Goal: Task Accomplishment & Management: Manage account settings

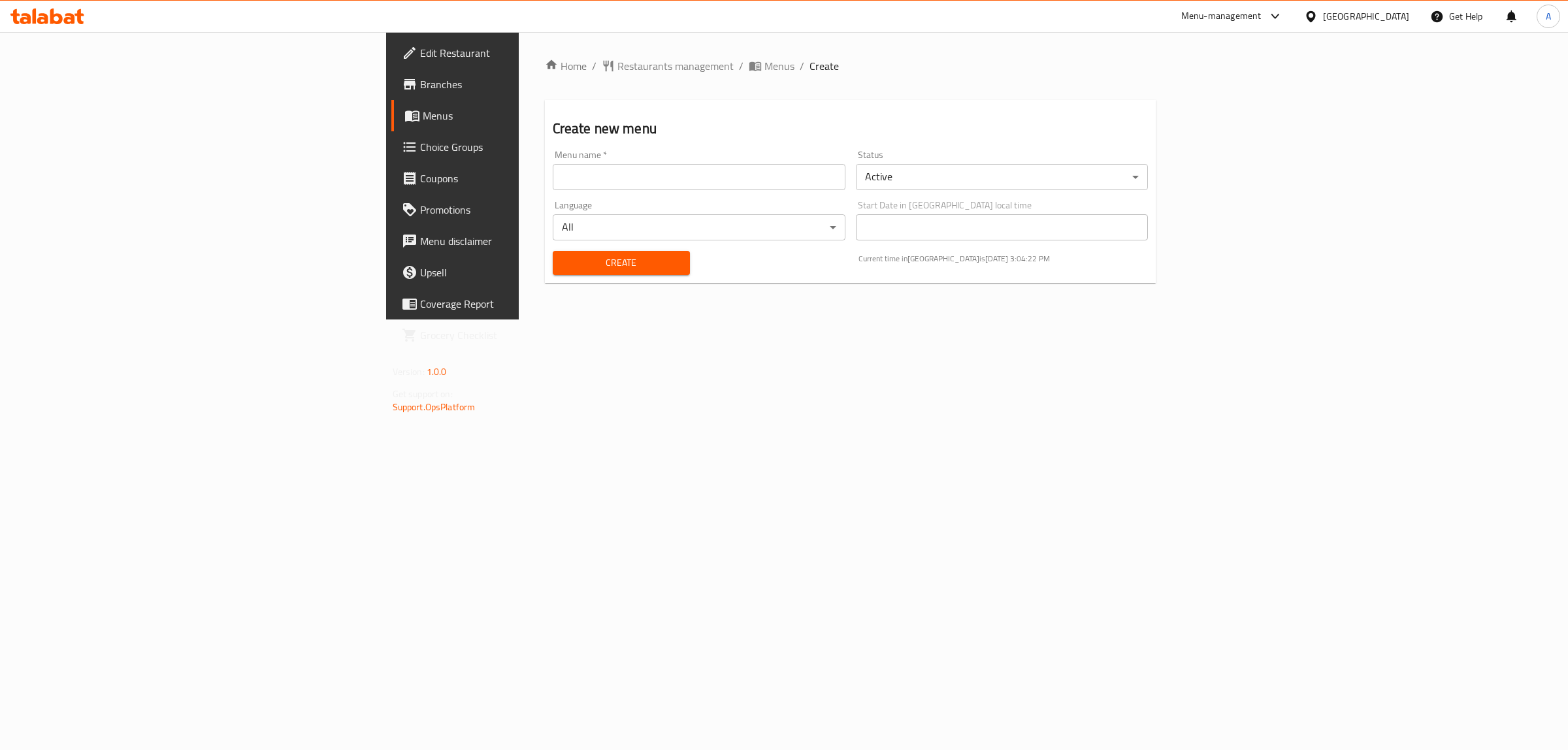
click at [423, 112] on span "Menus" at bounding box center [530, 115] width 215 height 15
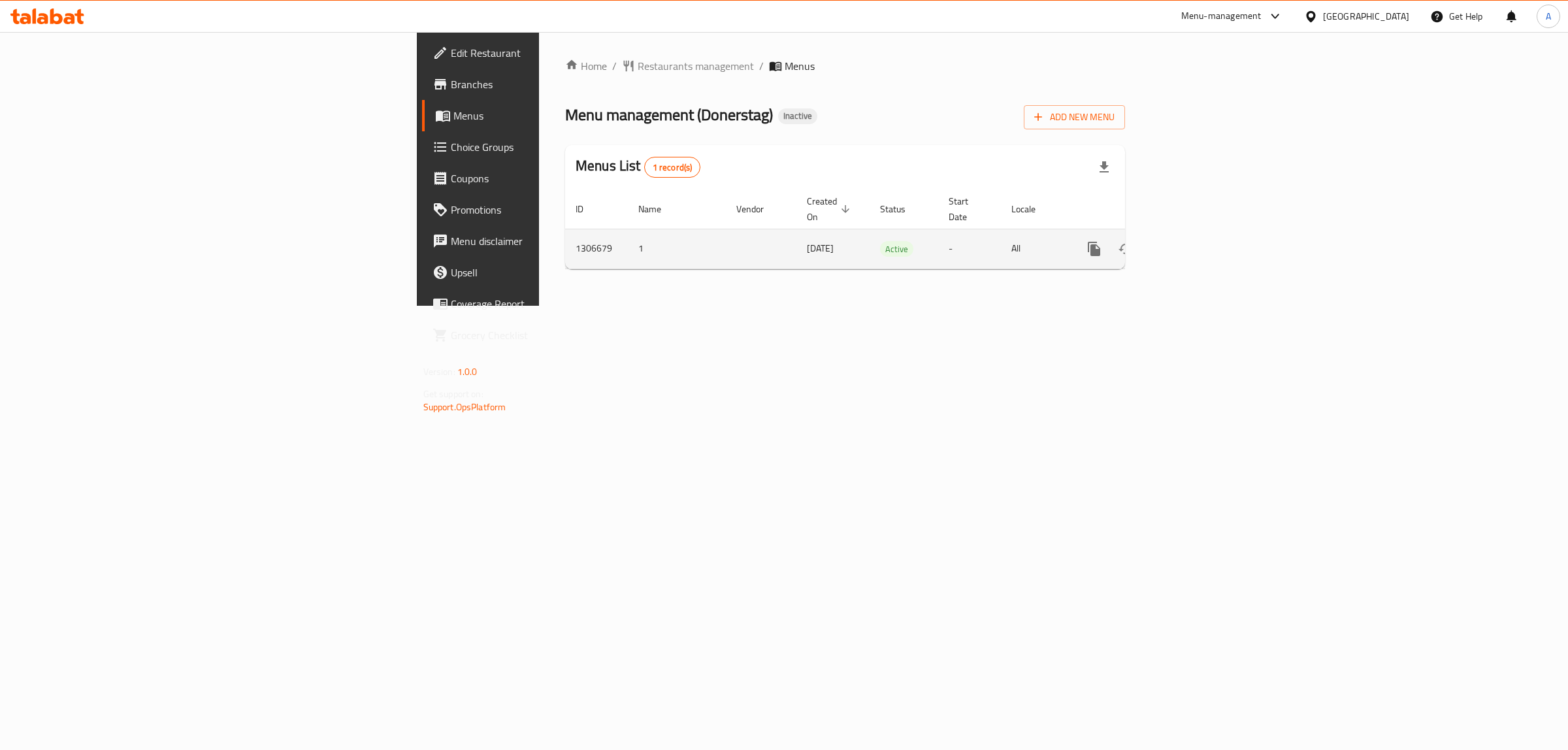
click at [1196, 241] on icon "enhanced table" at bounding box center [1188, 248] width 15 height 15
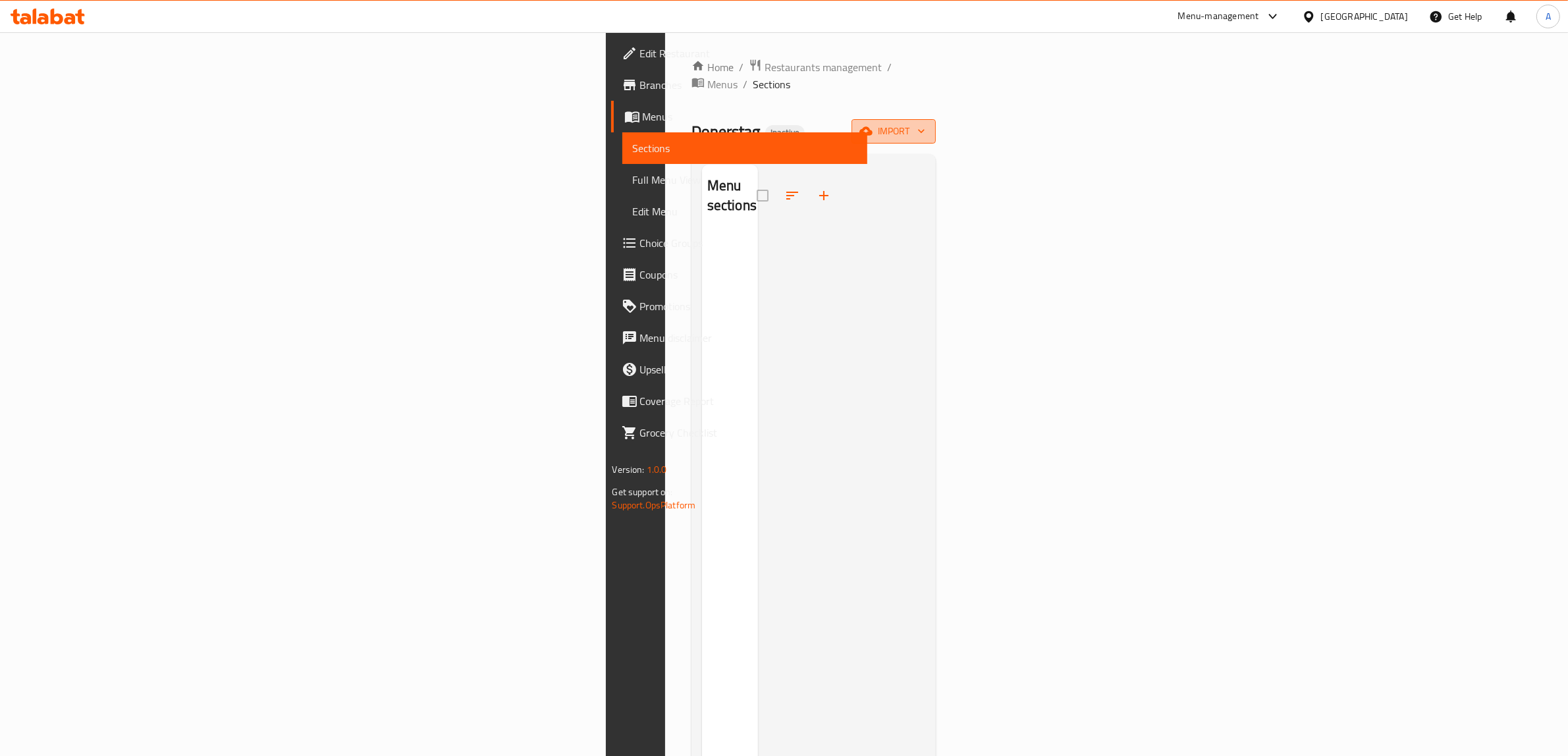
click at [925, 123] on span "import" at bounding box center [894, 131] width 63 height 16
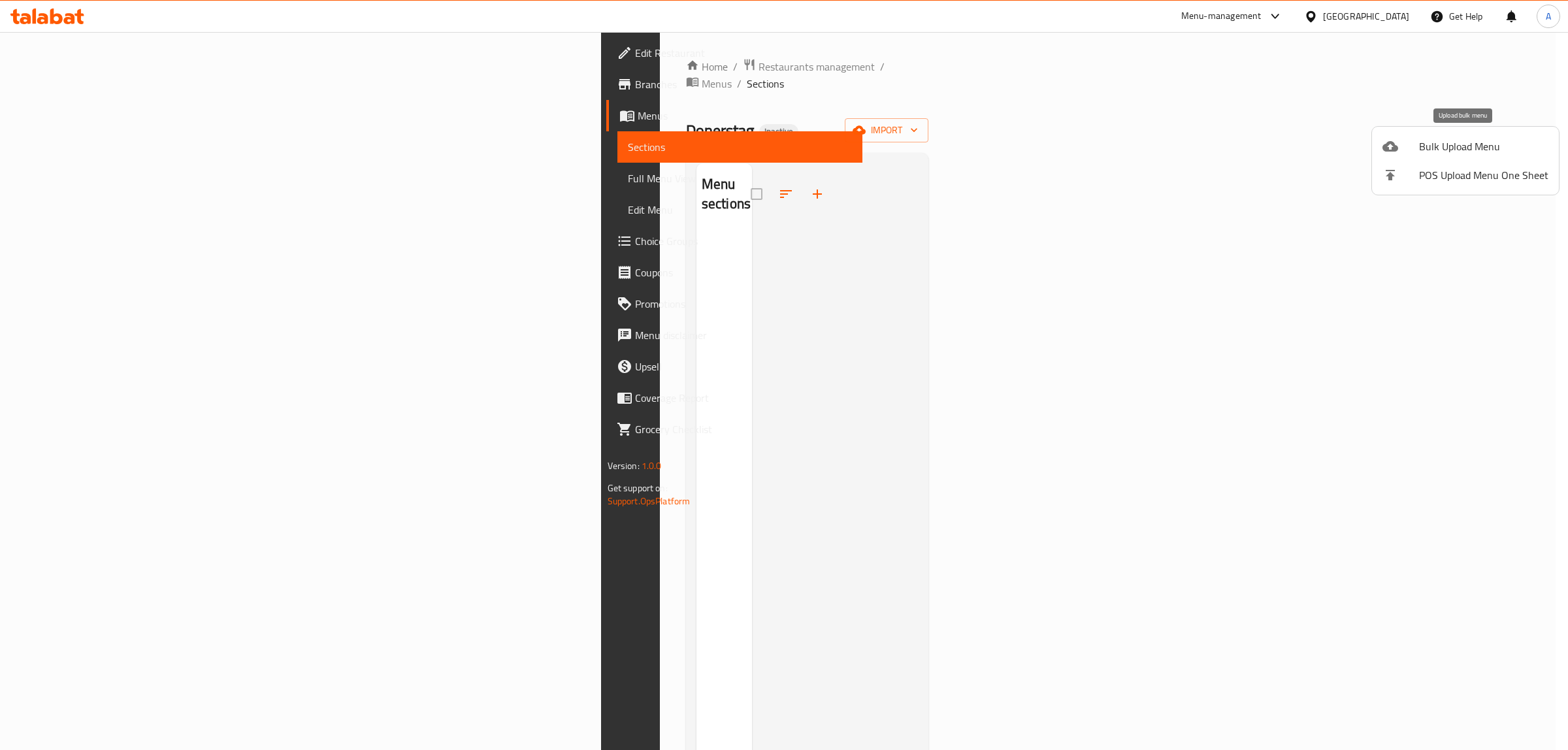
click at [1417, 151] on div at bounding box center [1401, 146] width 37 height 15
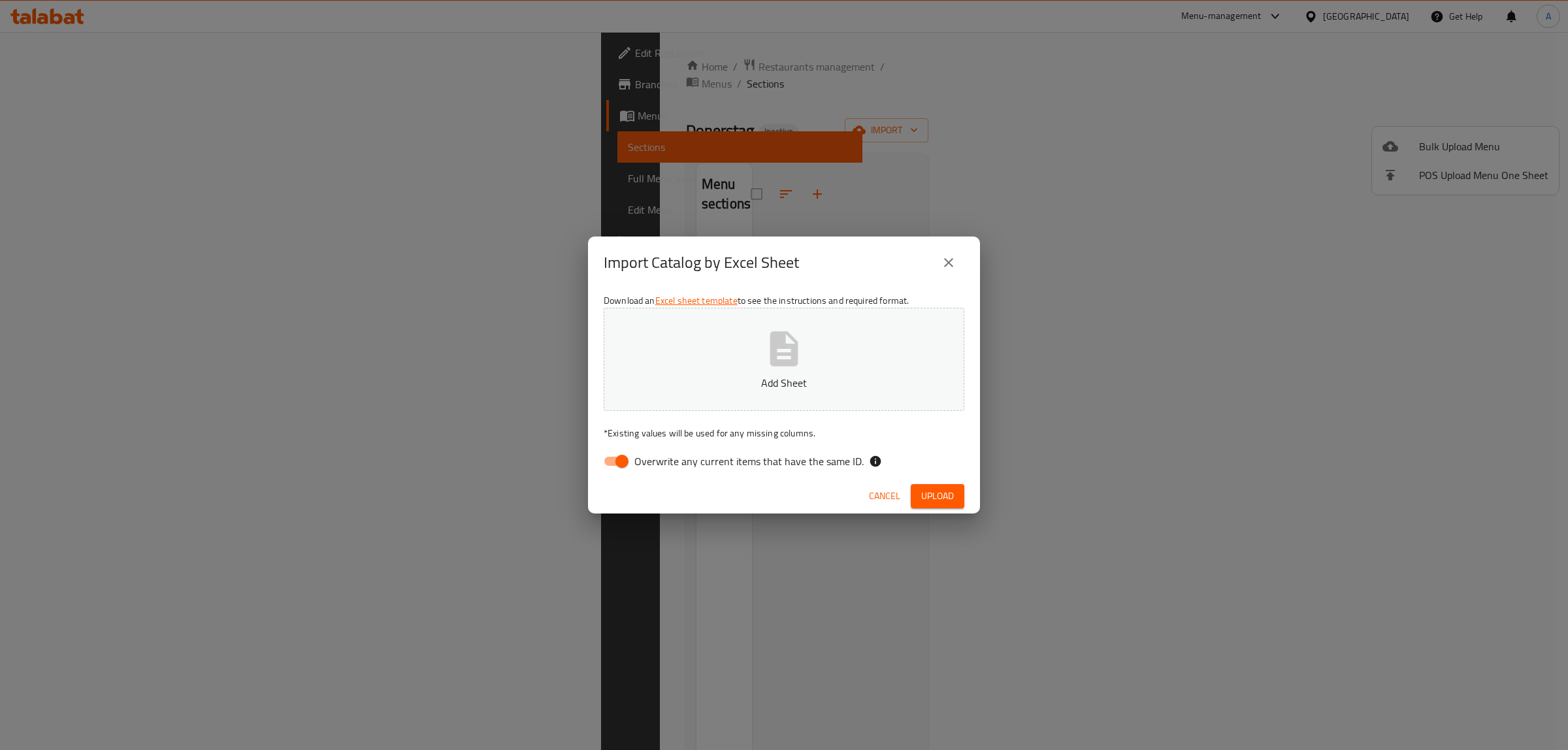
click at [716, 472] on label "Overwrite any current items that have the same ID." at bounding box center [730, 461] width 267 height 25
click at [659, 472] on input "Overwrite any current items that have the same ID." at bounding box center [622, 461] width 75 height 25
checkbox input "false"
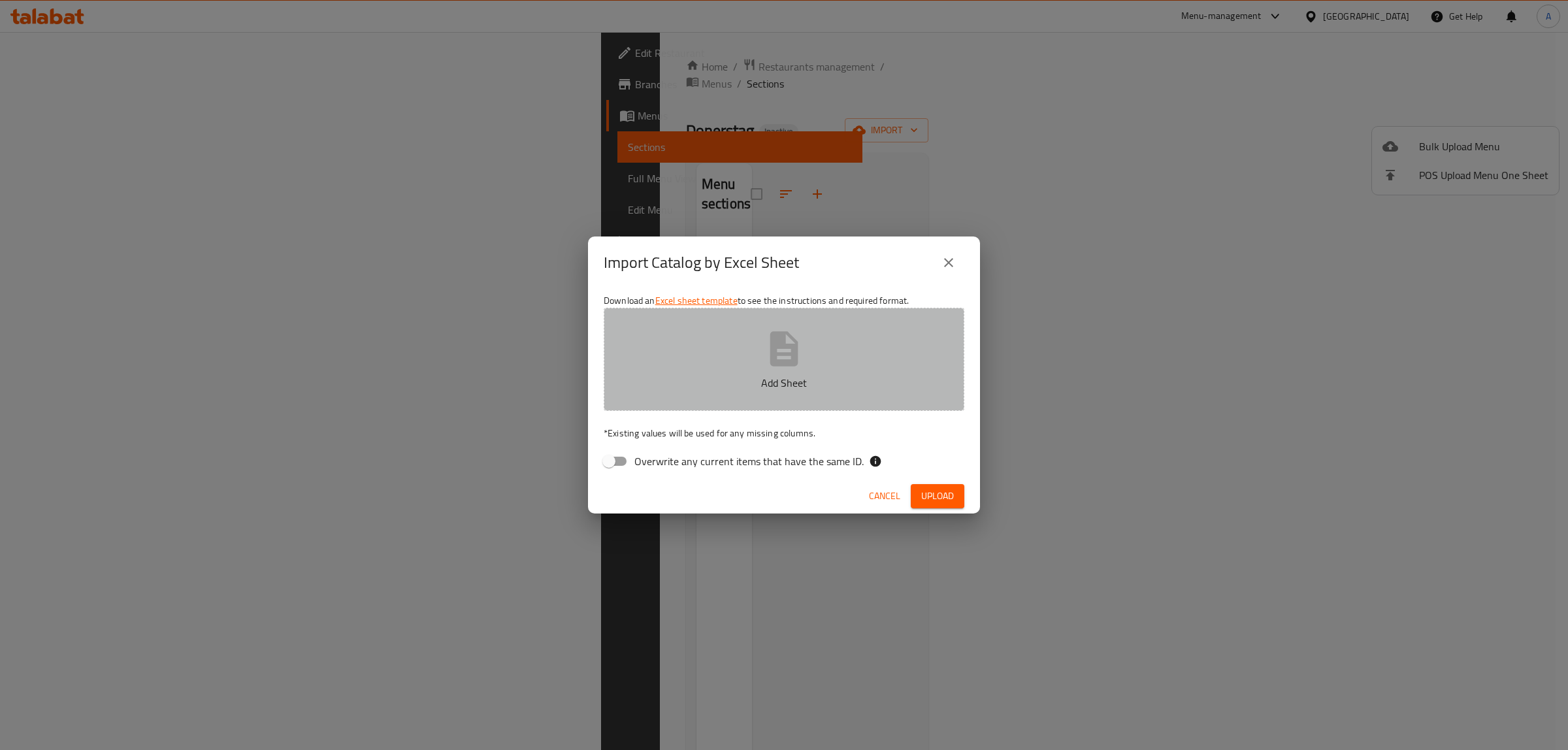
click at [704, 380] on p "Add Sheet" at bounding box center [784, 382] width 320 height 15
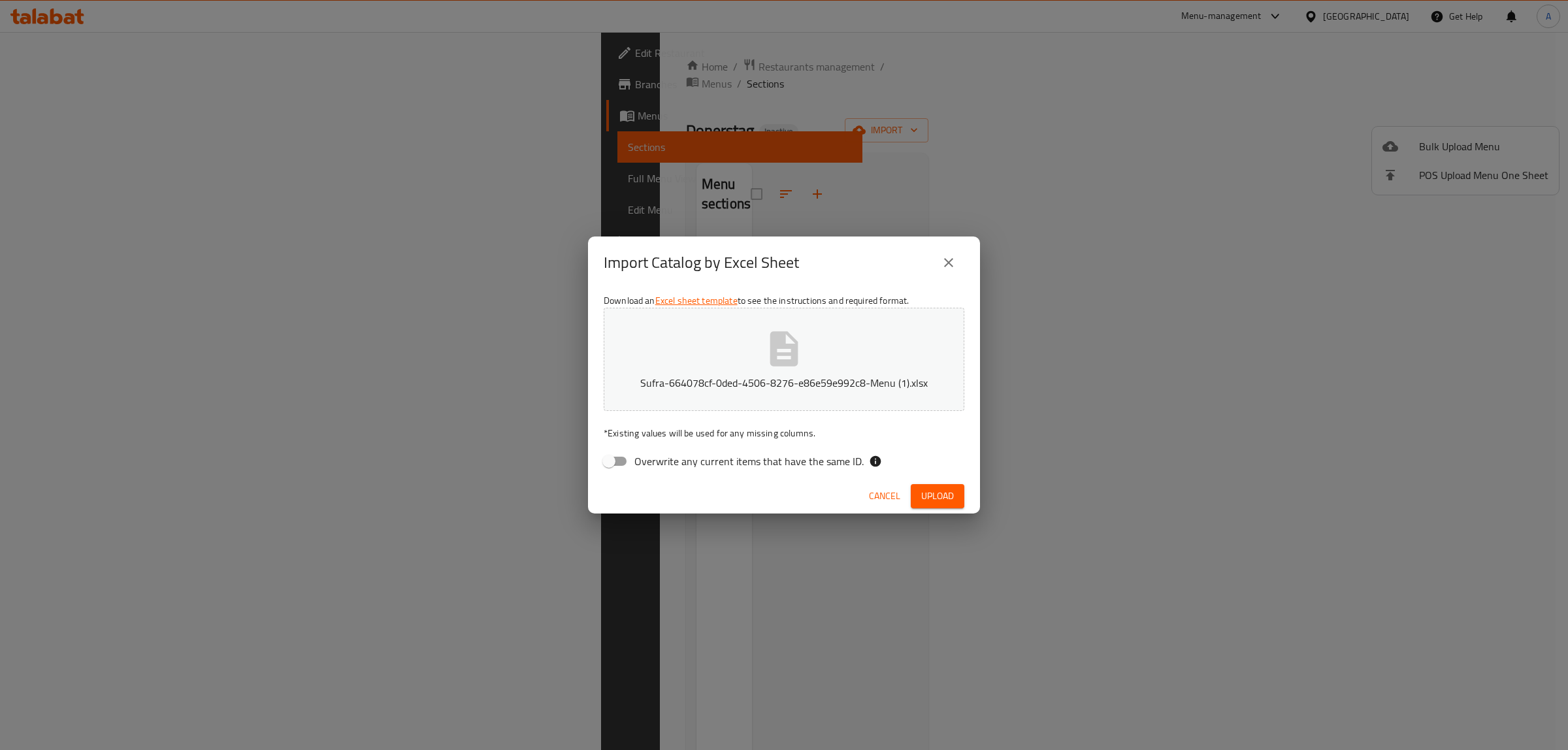
click at [924, 500] on span "Upload" at bounding box center [937, 496] width 33 height 16
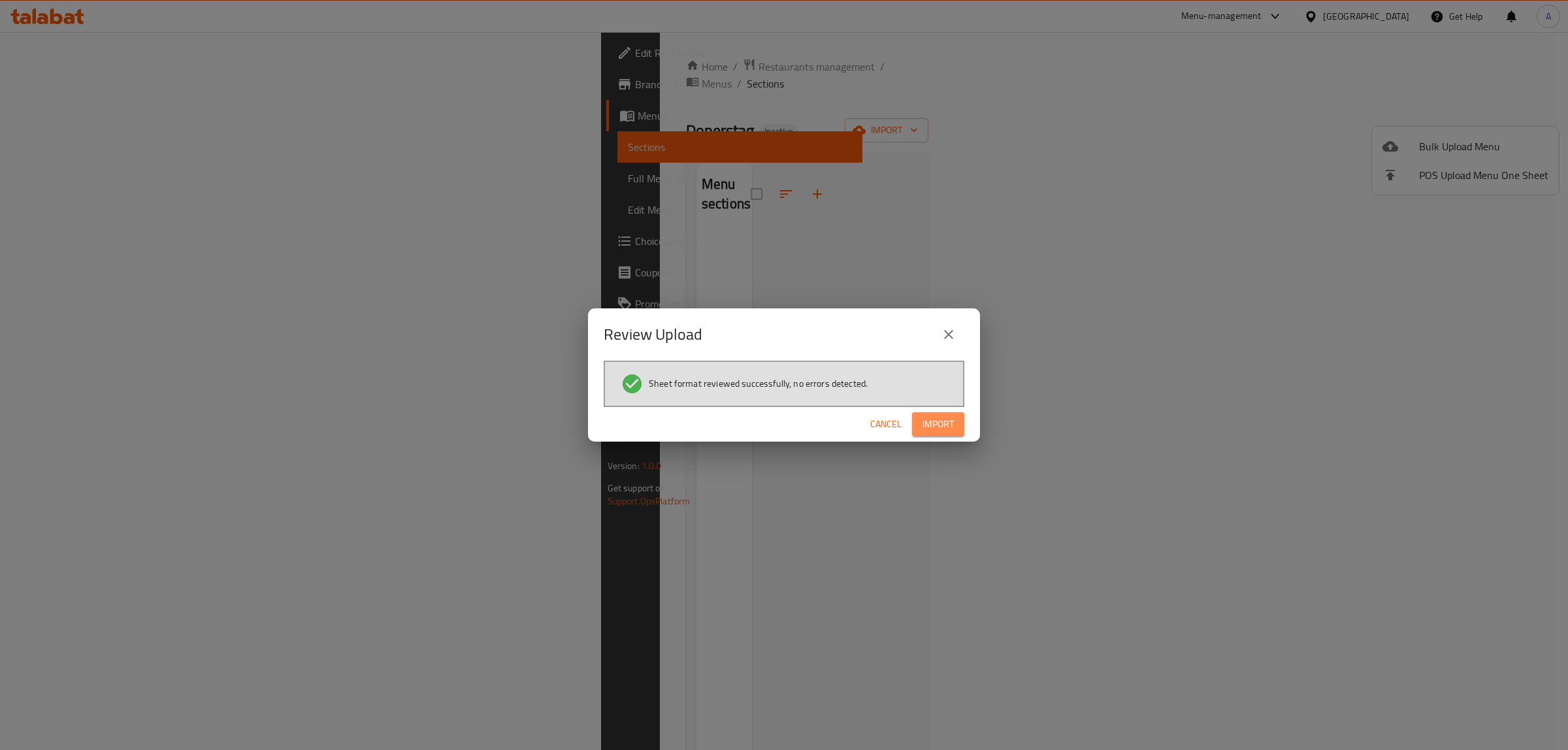
click at [919, 418] on button "Import" at bounding box center [938, 424] width 53 height 24
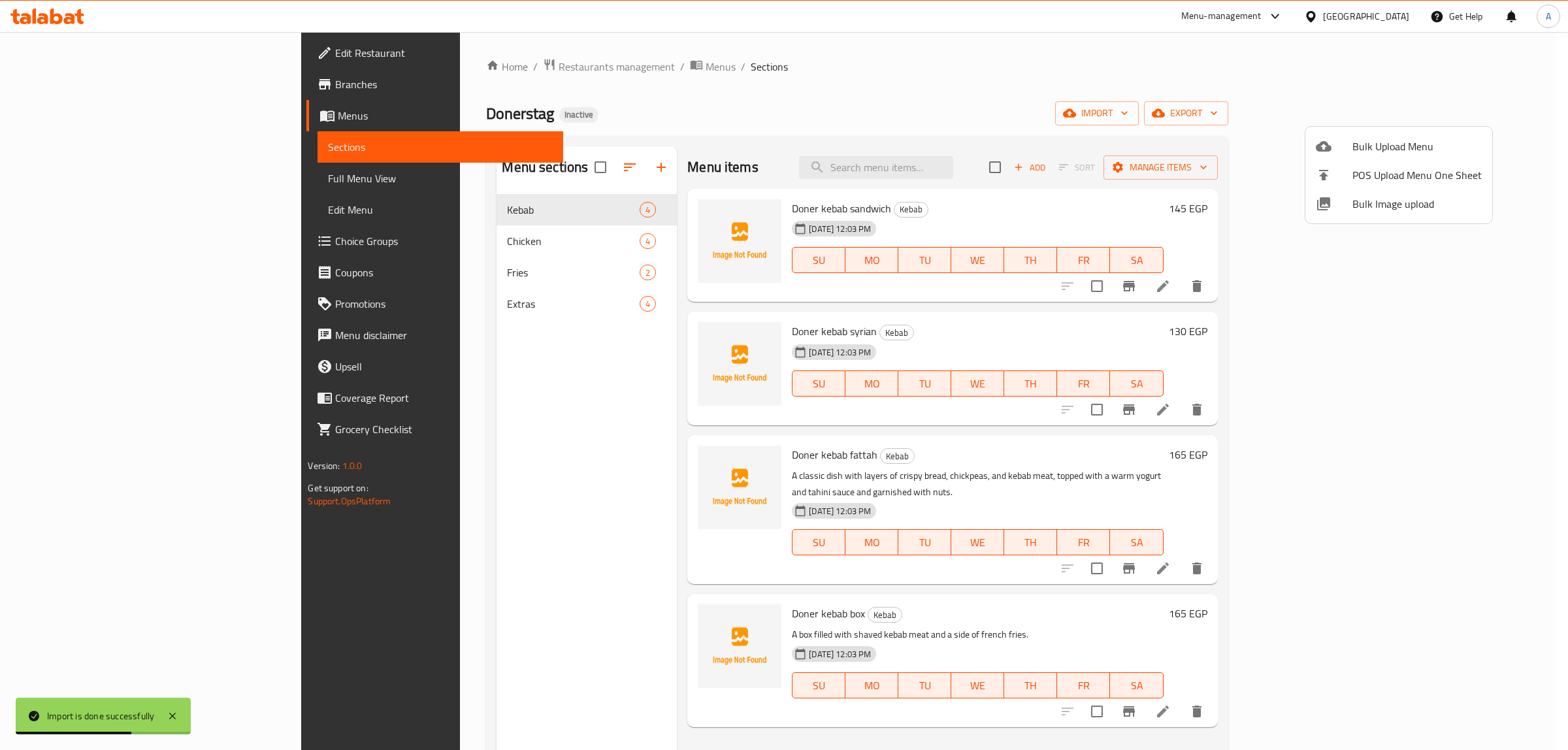
click at [53, 178] on div at bounding box center [784, 375] width 1568 height 750
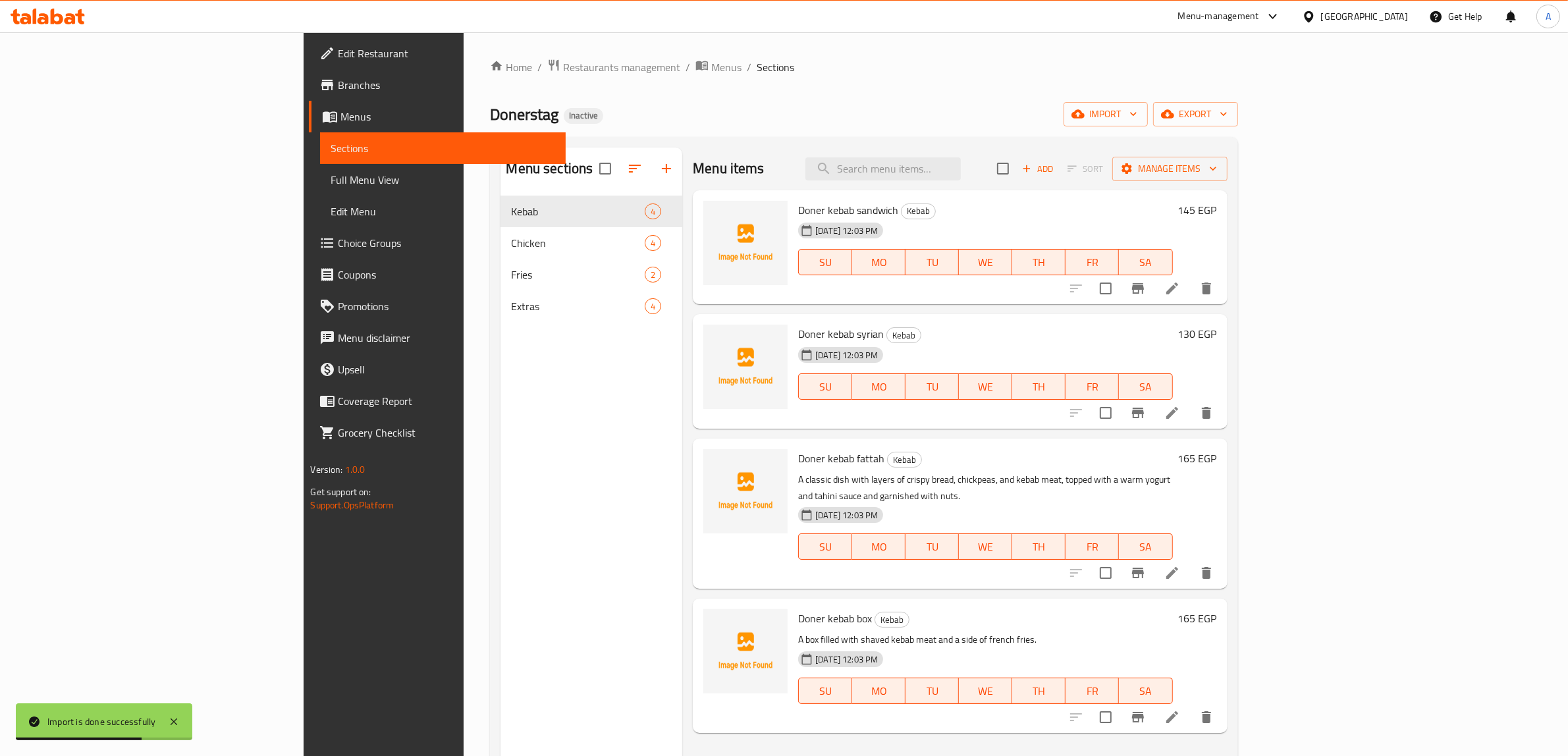
click at [331, 180] on span "Full Menu View" at bounding box center [443, 179] width 225 height 15
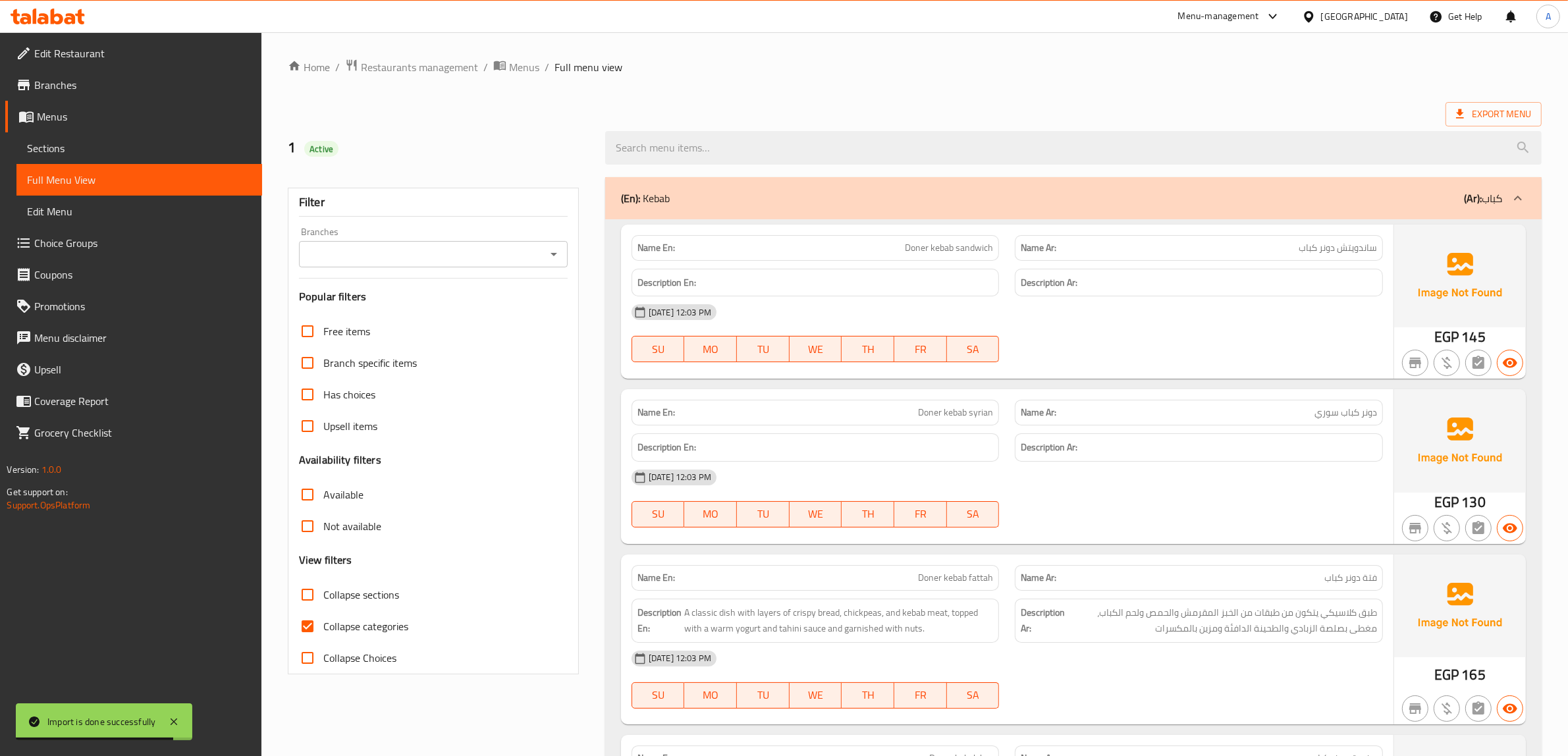
click at [365, 626] on span "Collapse categories" at bounding box center [365, 626] width 85 height 15
click at [323, 626] on input "Collapse categories" at bounding box center [307, 626] width 32 height 32
checkbox input "false"
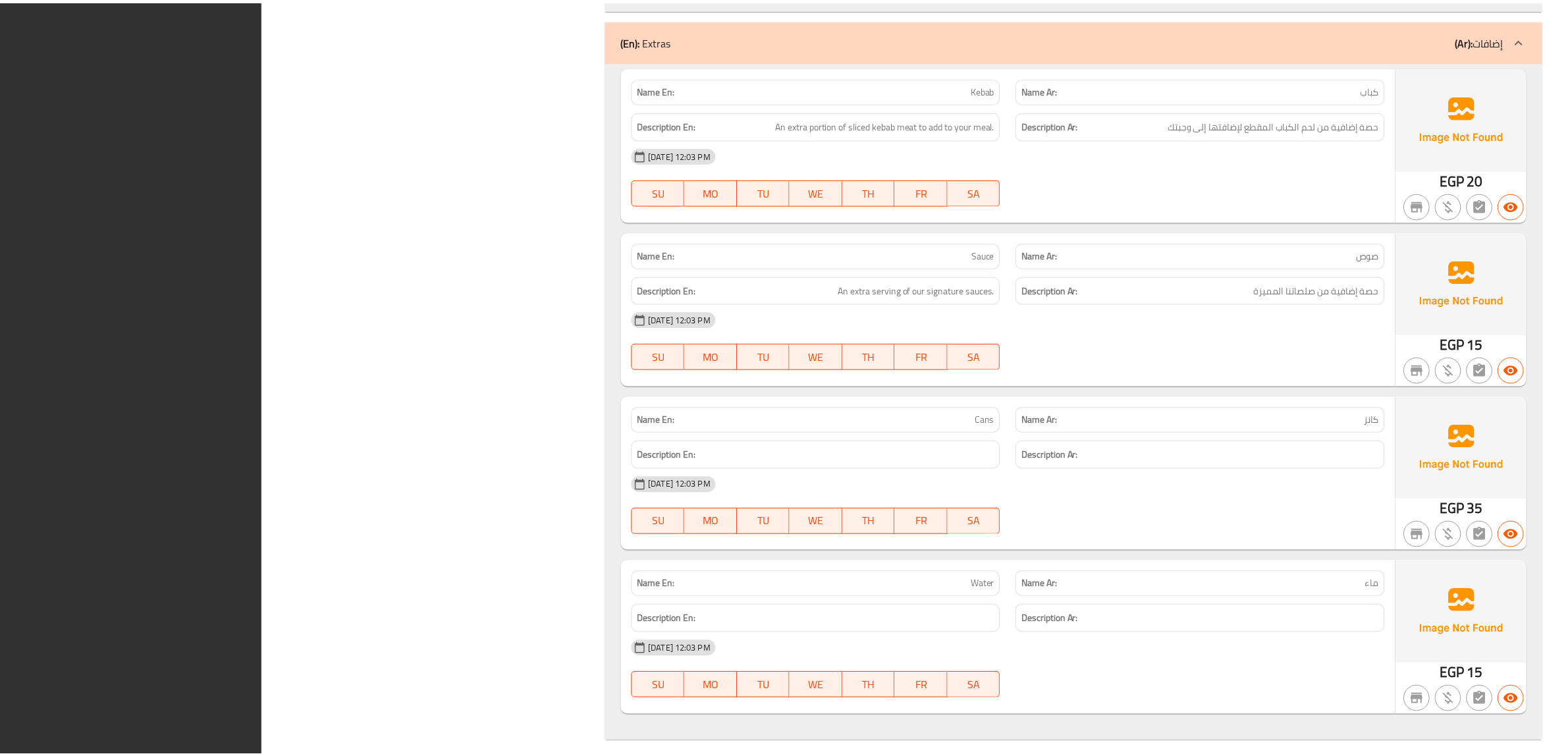
scroll to position [2508, 0]
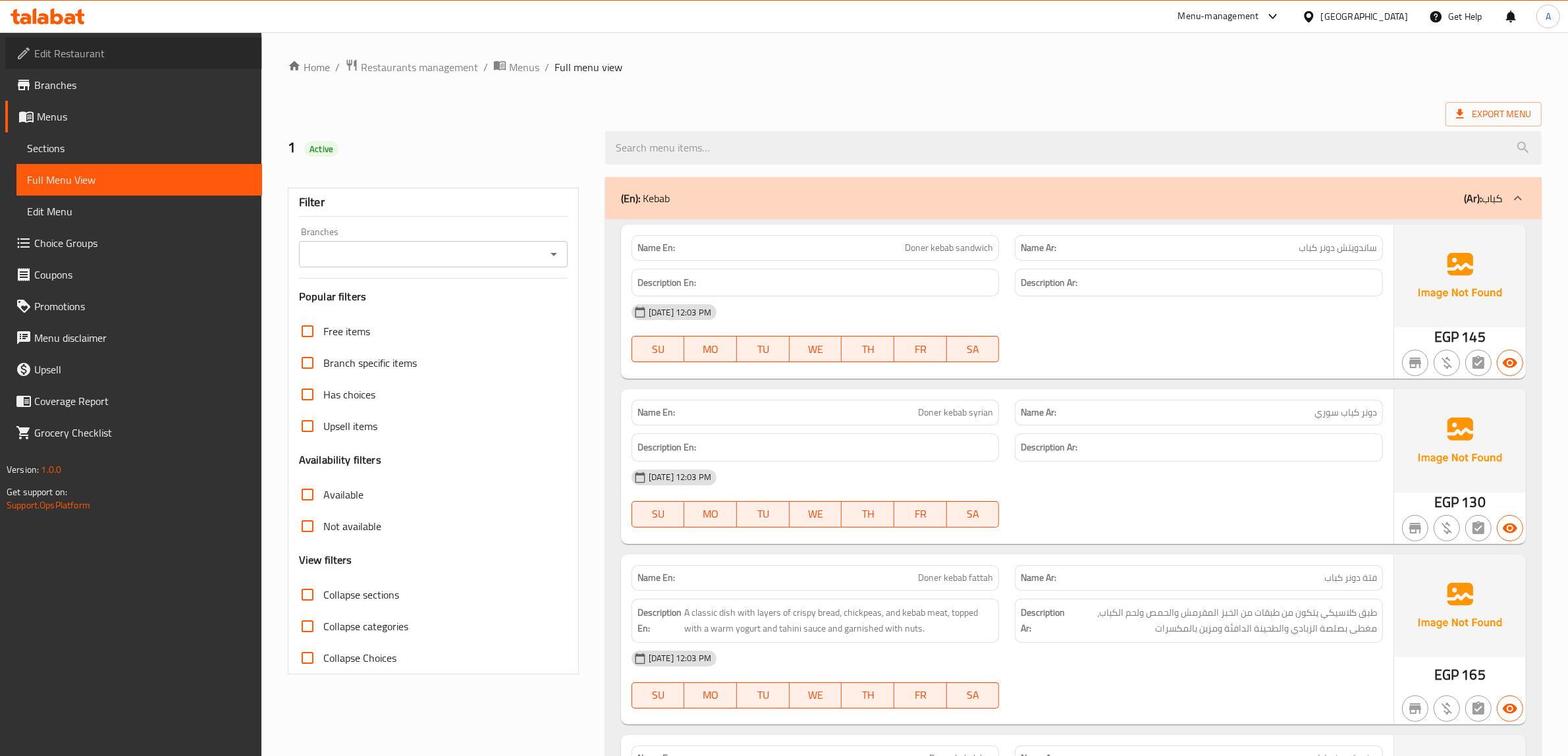
click at [94, 53] on span "Edit Restaurant" at bounding box center [143, 53] width 217 height 15
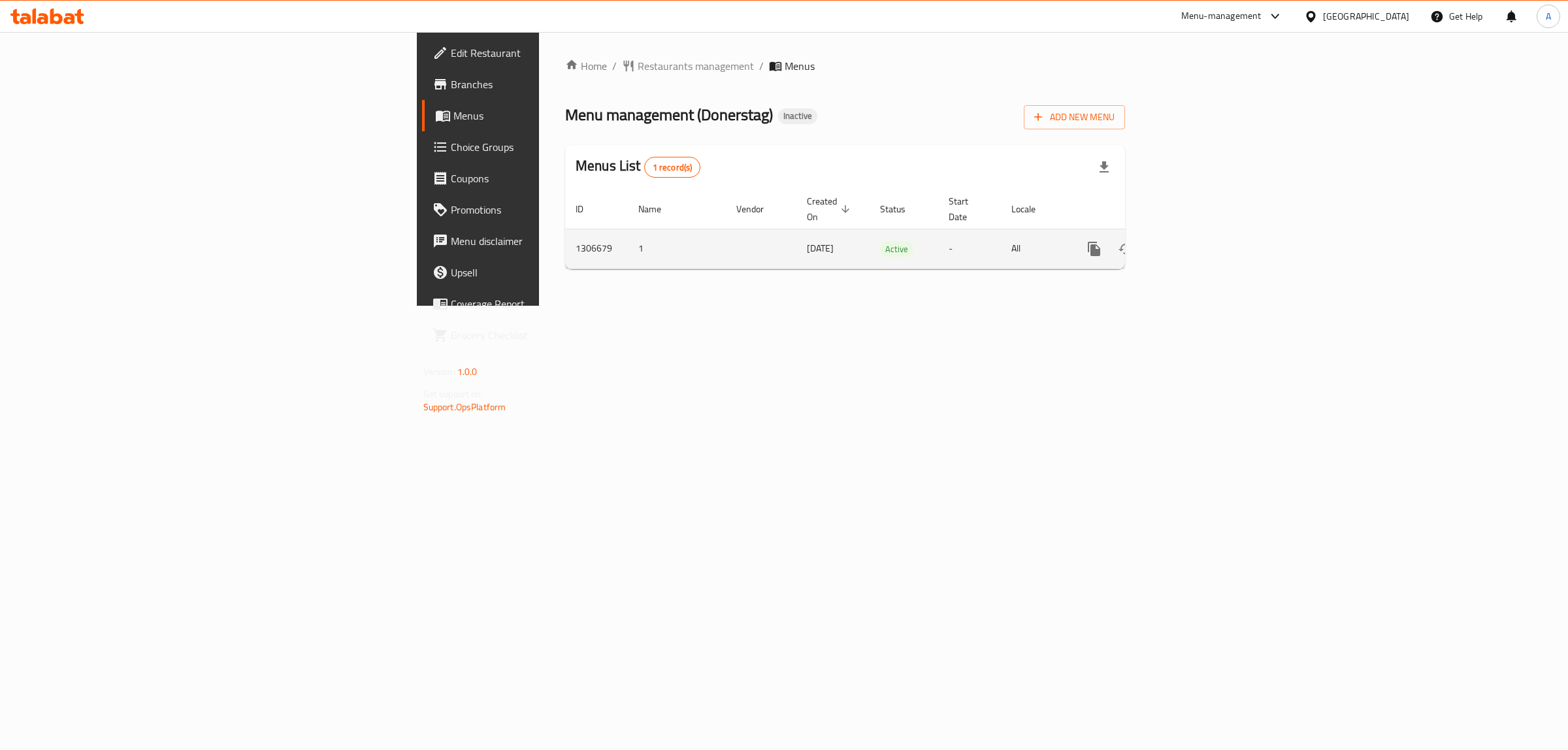
click at [1204, 237] on link "enhanced table" at bounding box center [1188, 248] width 31 height 31
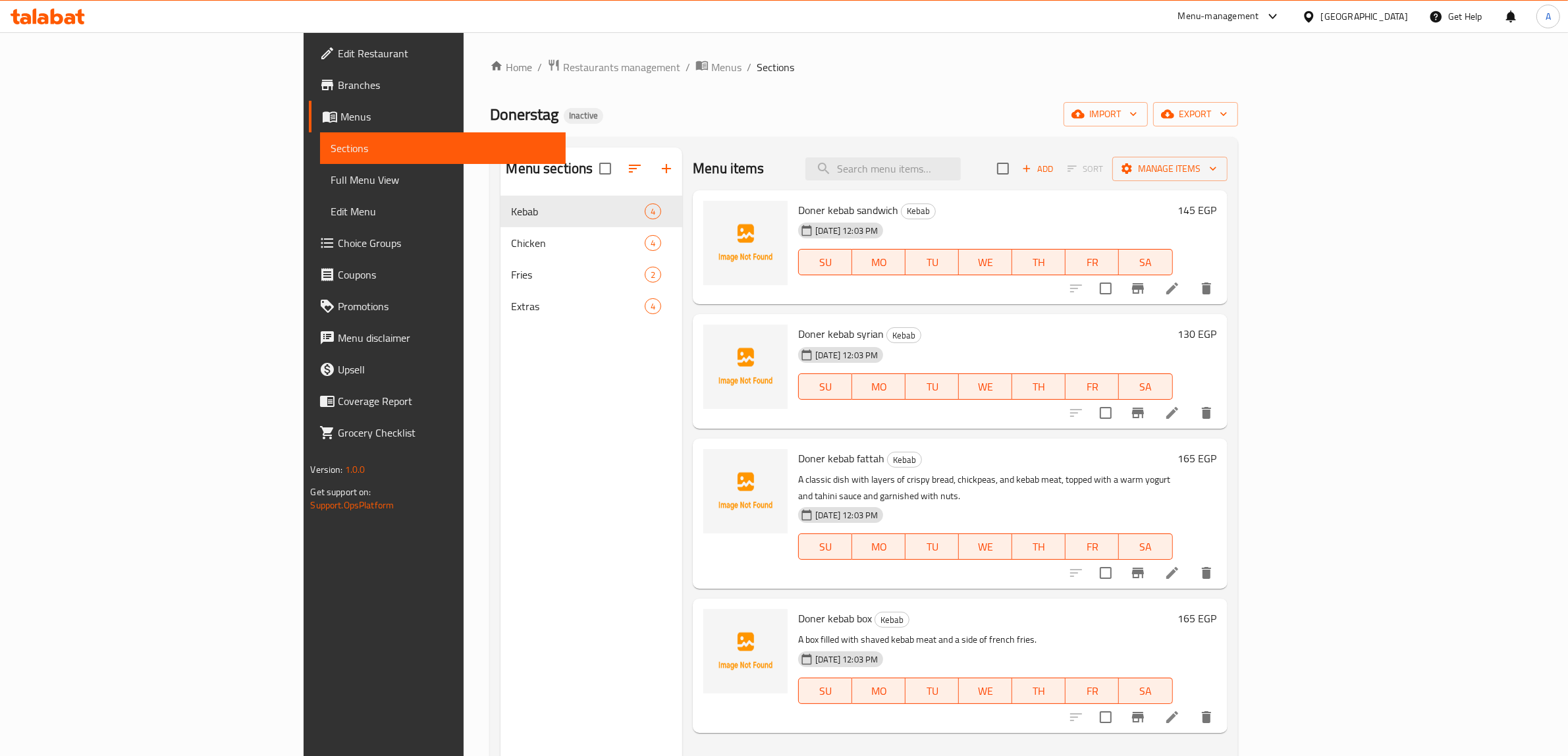
click at [331, 179] on span "Full Menu View" at bounding box center [443, 179] width 225 height 15
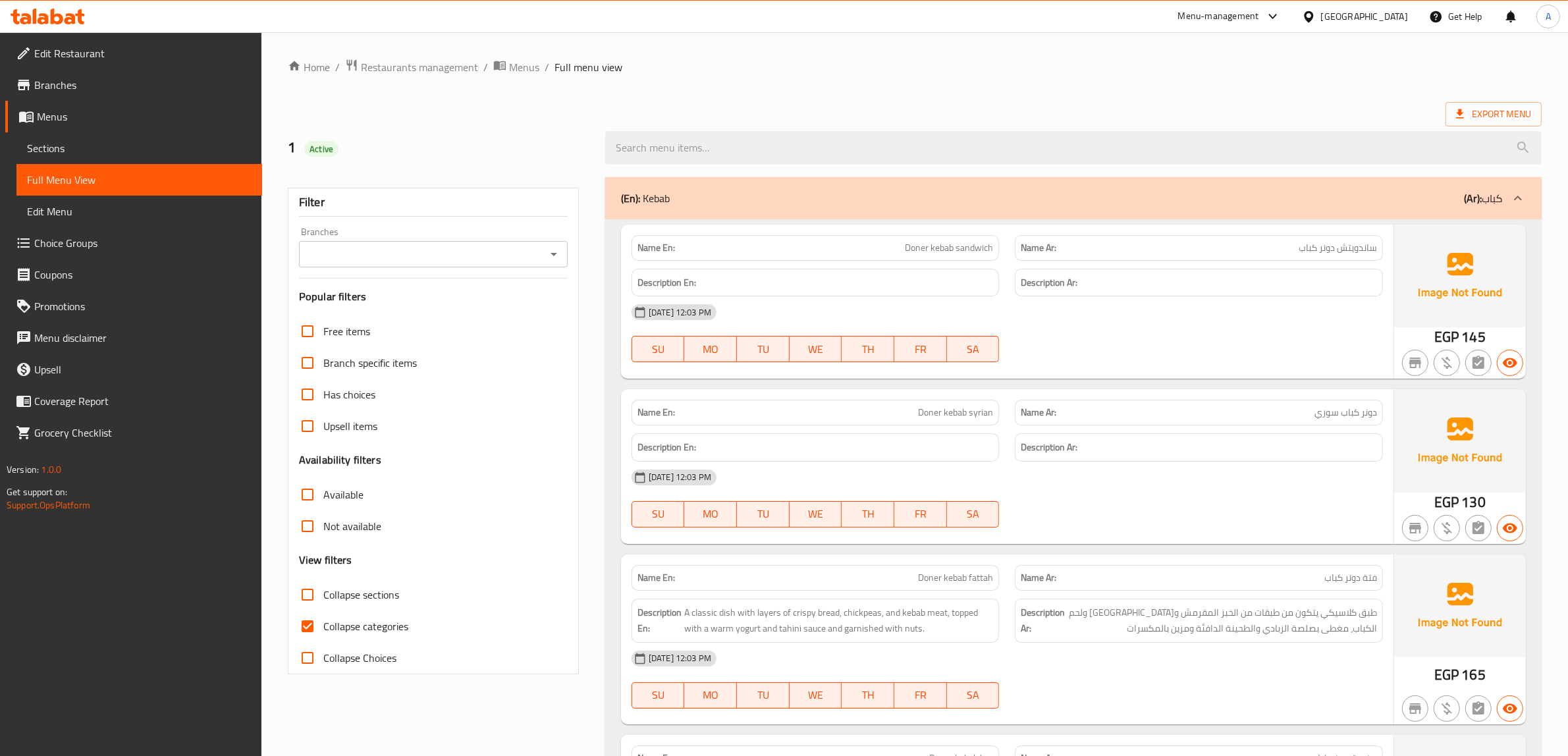
click at [373, 624] on span "Collapse categories" at bounding box center [365, 626] width 85 height 15
click at [323, 624] on input "Collapse categories" at bounding box center [307, 626] width 32 height 32
checkbox input "false"
click at [776, 107] on div "Export Menu" at bounding box center [915, 114] width 1254 height 24
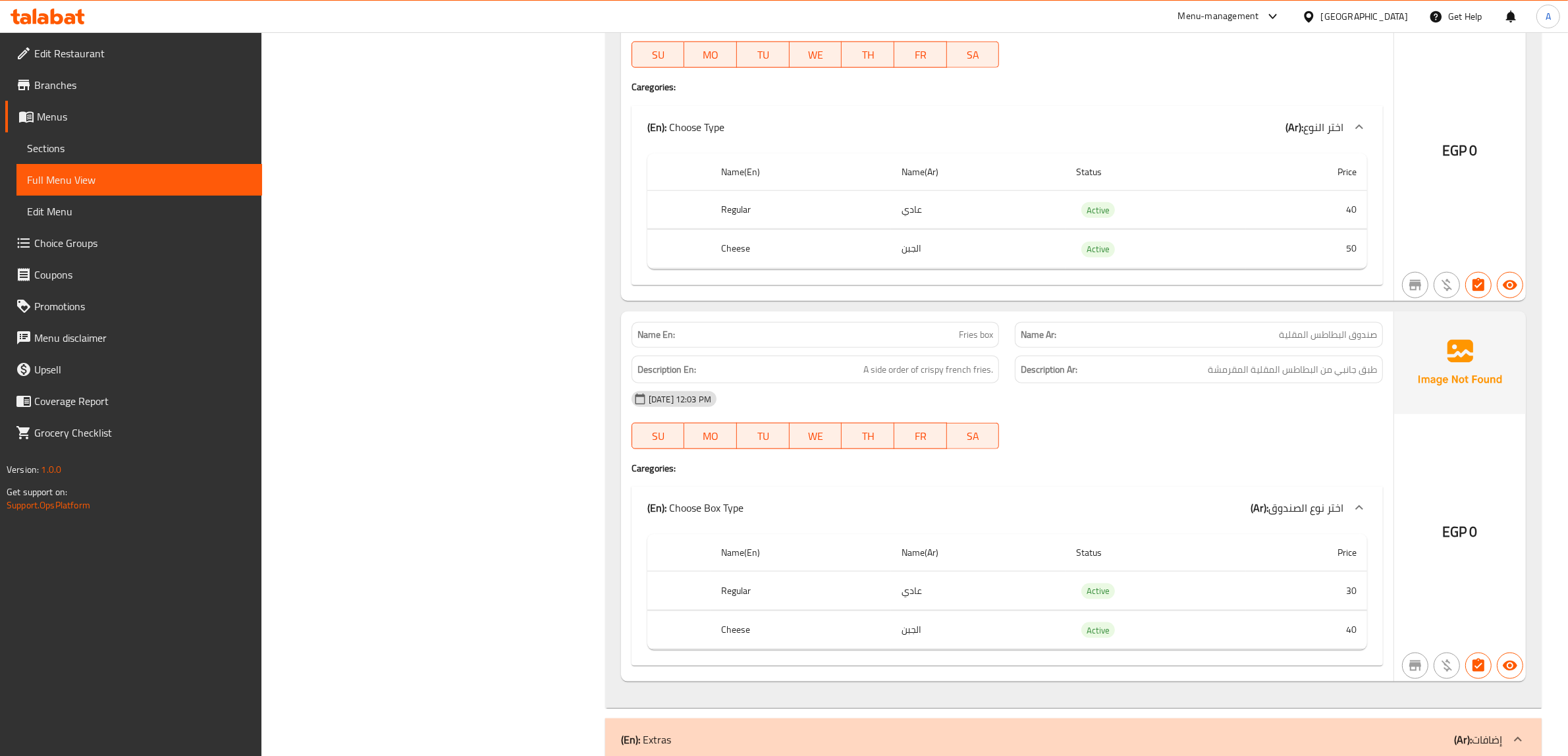
scroll to position [1810, 0]
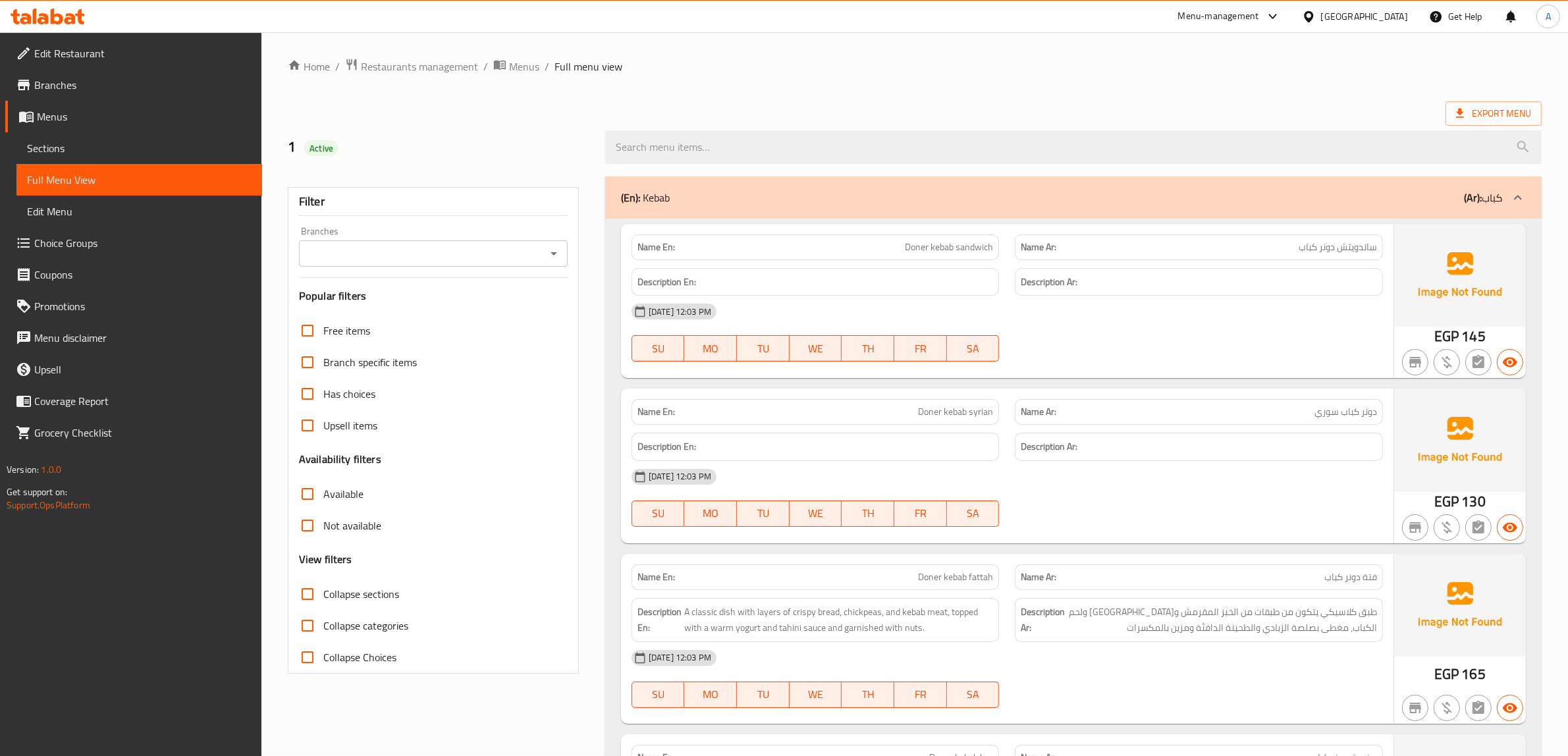
scroll to position [0, 0]
click at [89, 181] on span "Full Menu View" at bounding box center [139, 179] width 225 height 15
click at [72, 146] on span "Sections" at bounding box center [139, 147] width 225 height 15
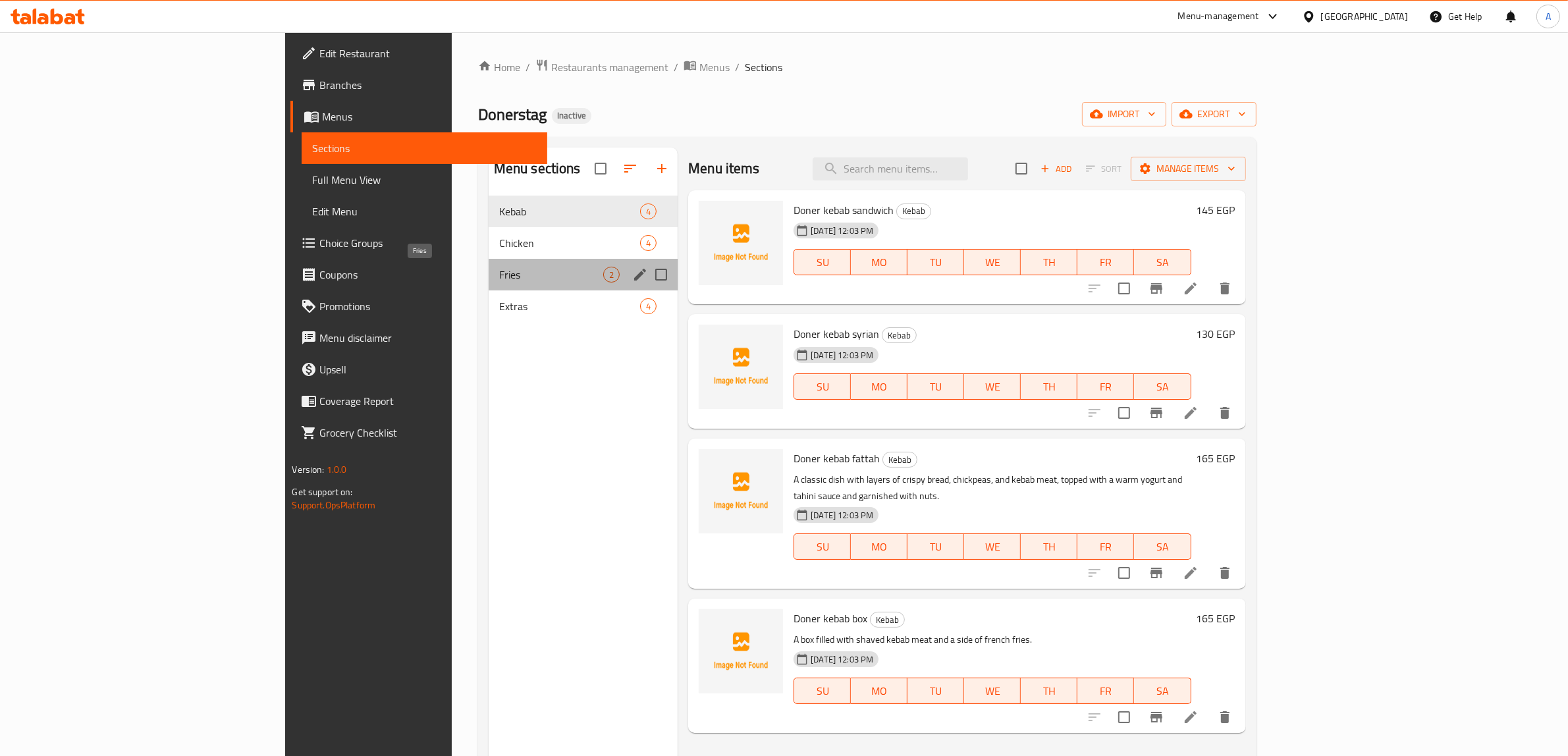
click at [499, 277] on span "Fries" at bounding box center [551, 274] width 104 height 15
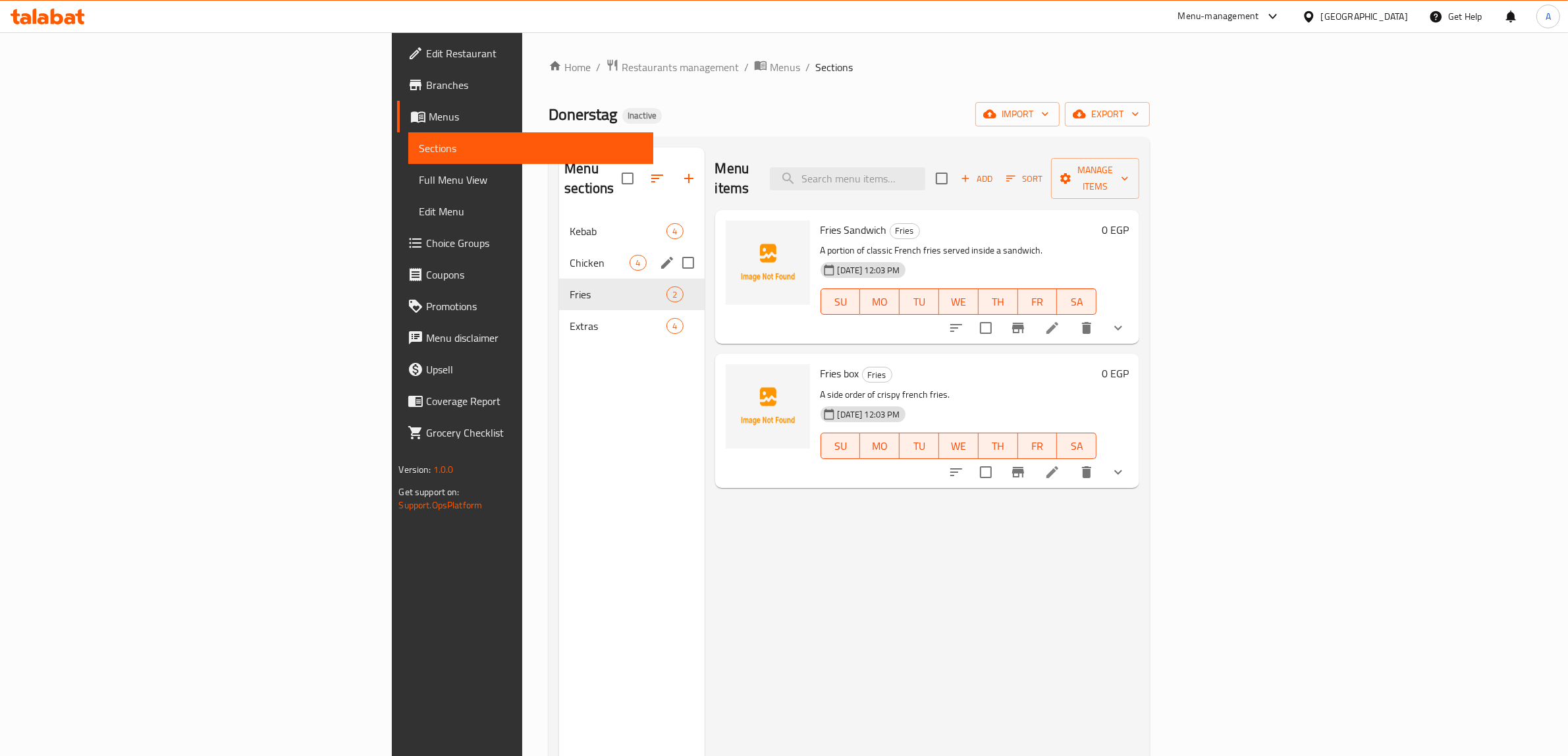
click at [559, 257] on div "Chicken 4" at bounding box center [631, 262] width 145 height 32
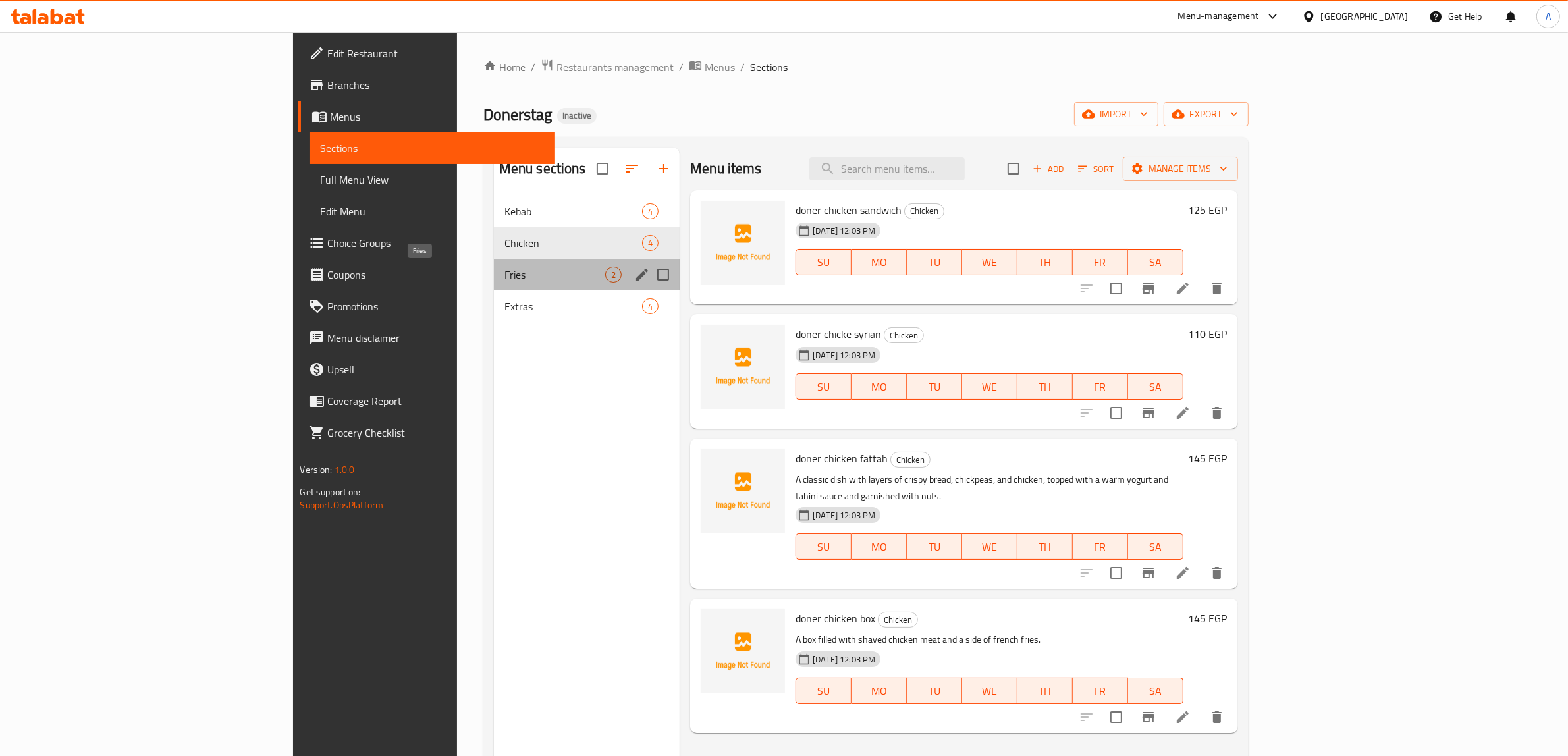
click at [504, 275] on span "Fries" at bounding box center [555, 274] width 101 height 15
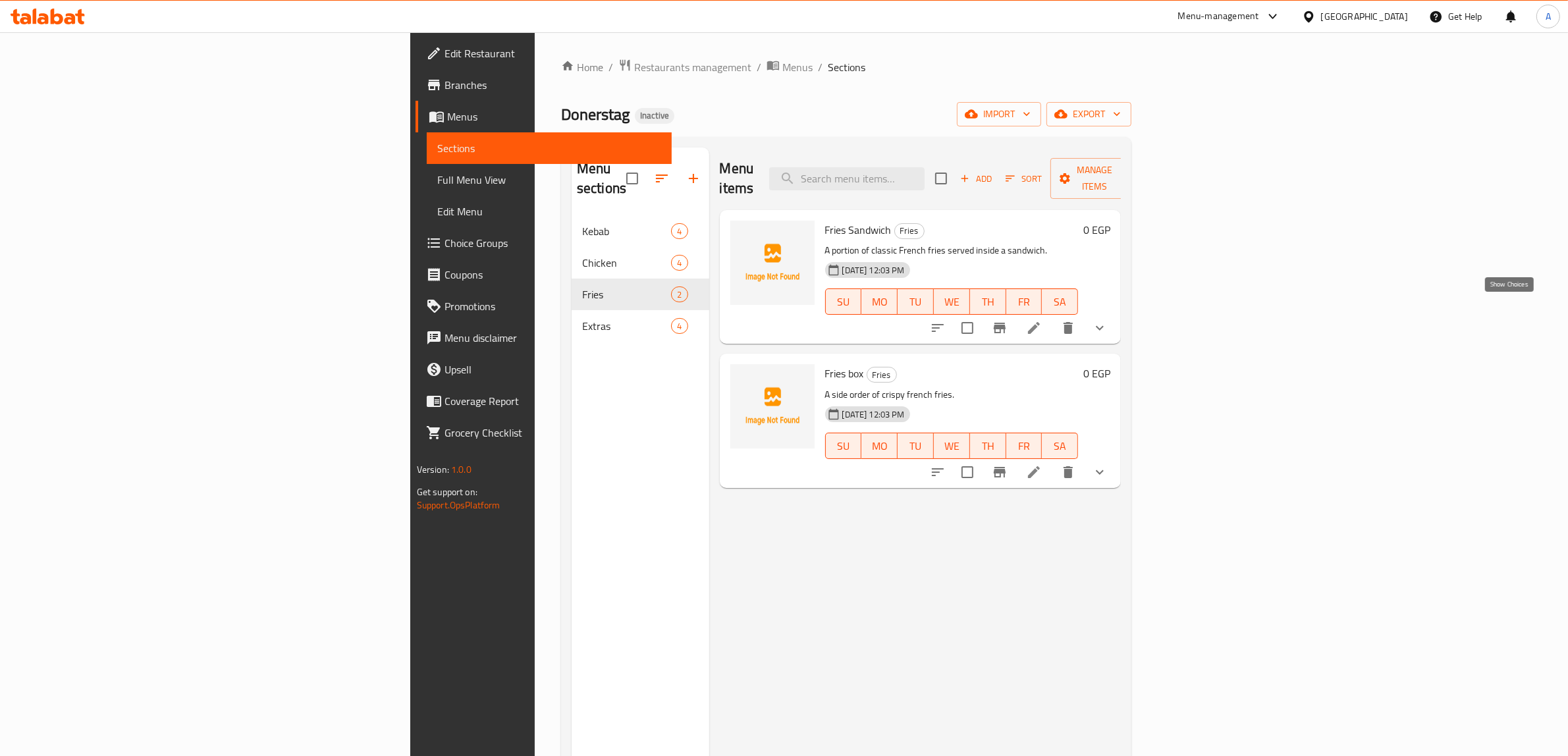
click at [1108, 320] on icon "show more" at bounding box center [1100, 328] width 15 height 15
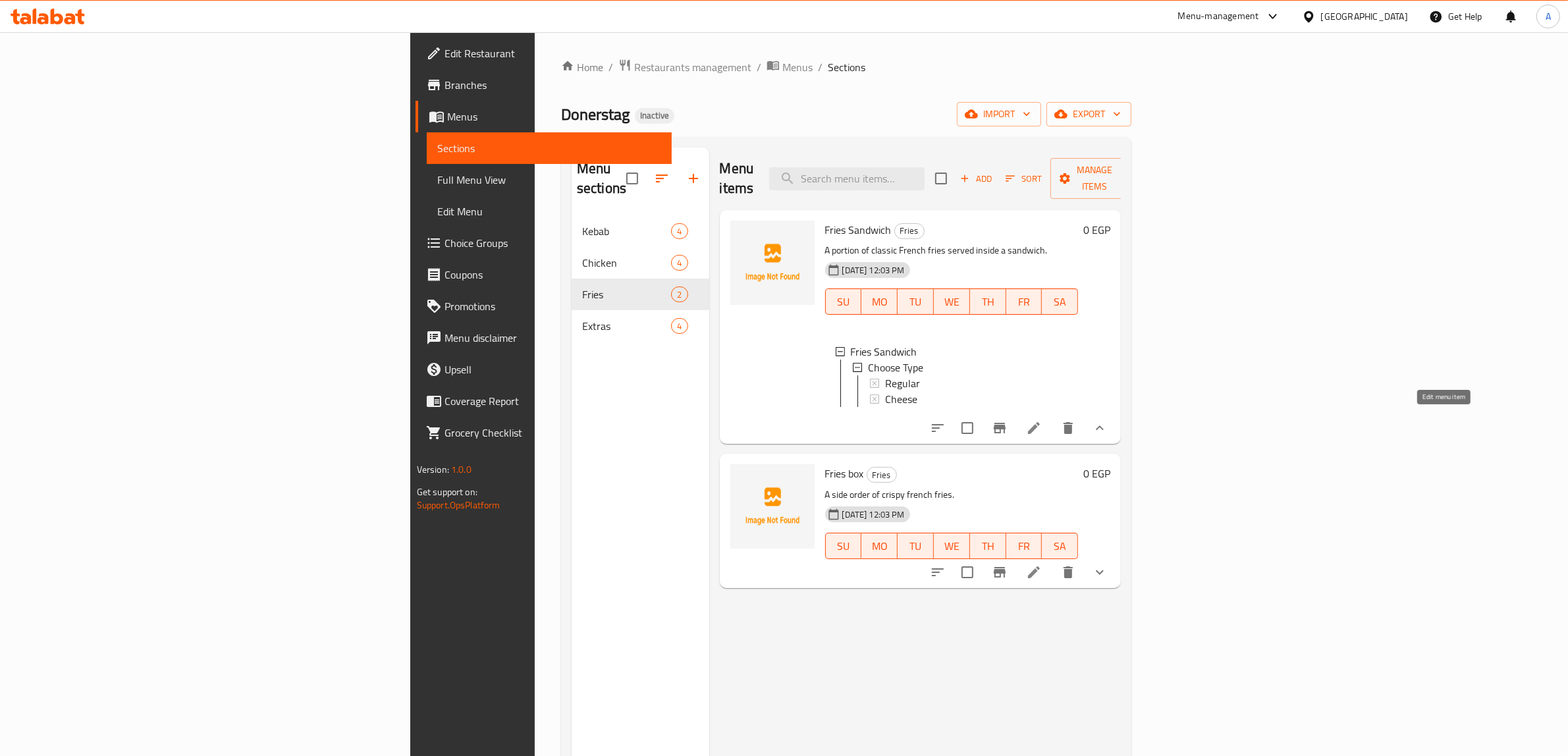
click at [1040, 422] on icon at bounding box center [1034, 428] width 12 height 12
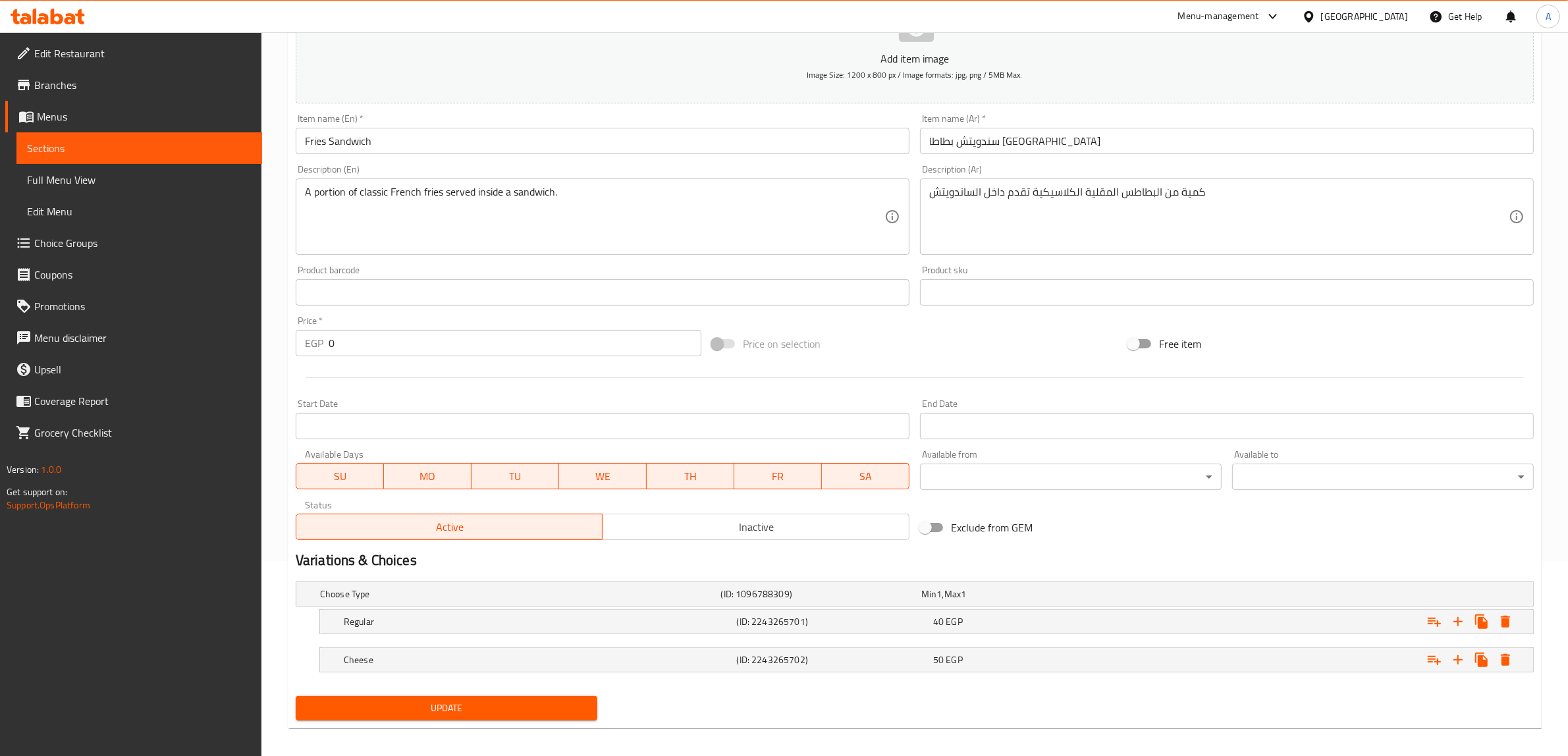
scroll to position [204, 0]
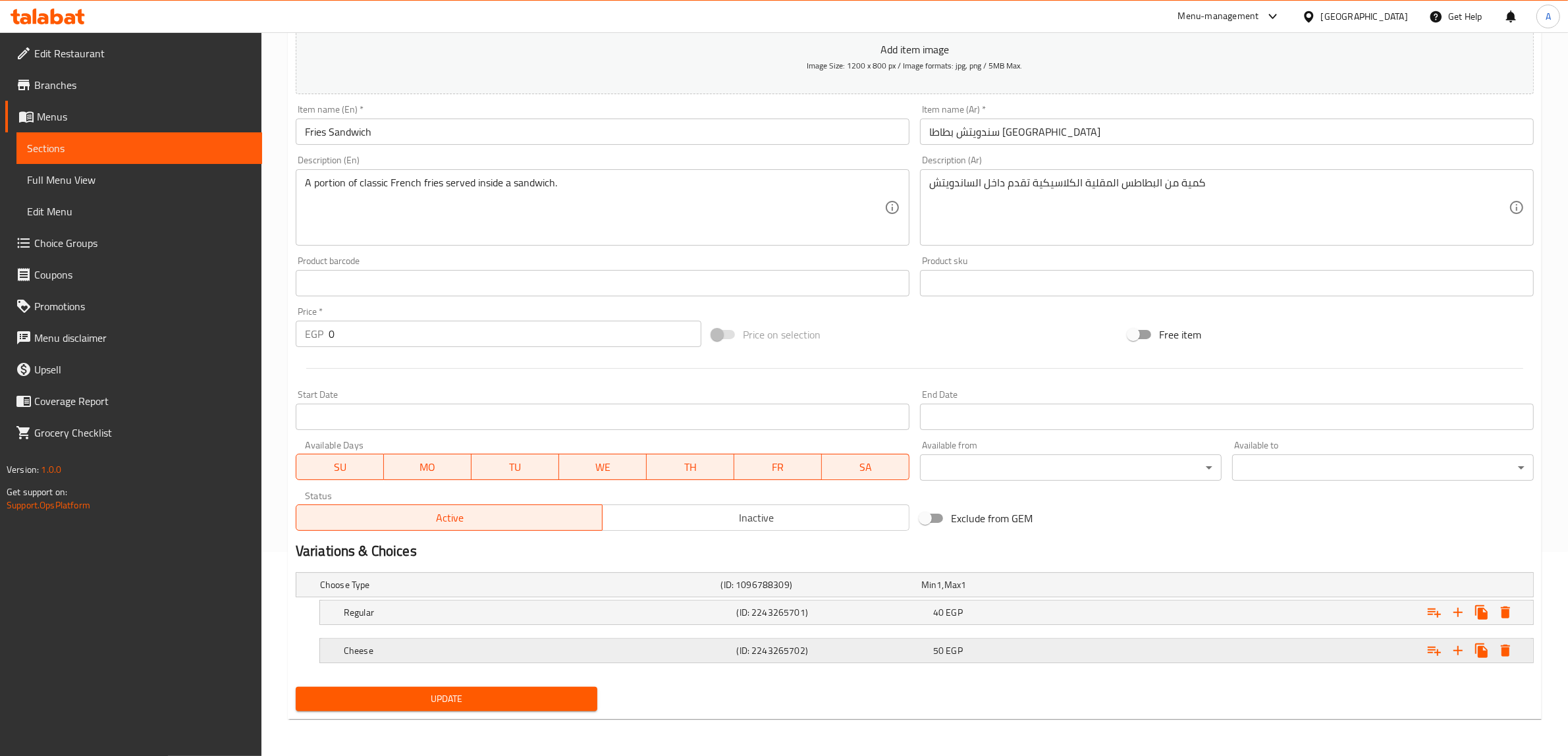
click at [680, 594] on div "Cheese" at bounding box center [518, 584] width 401 height 18
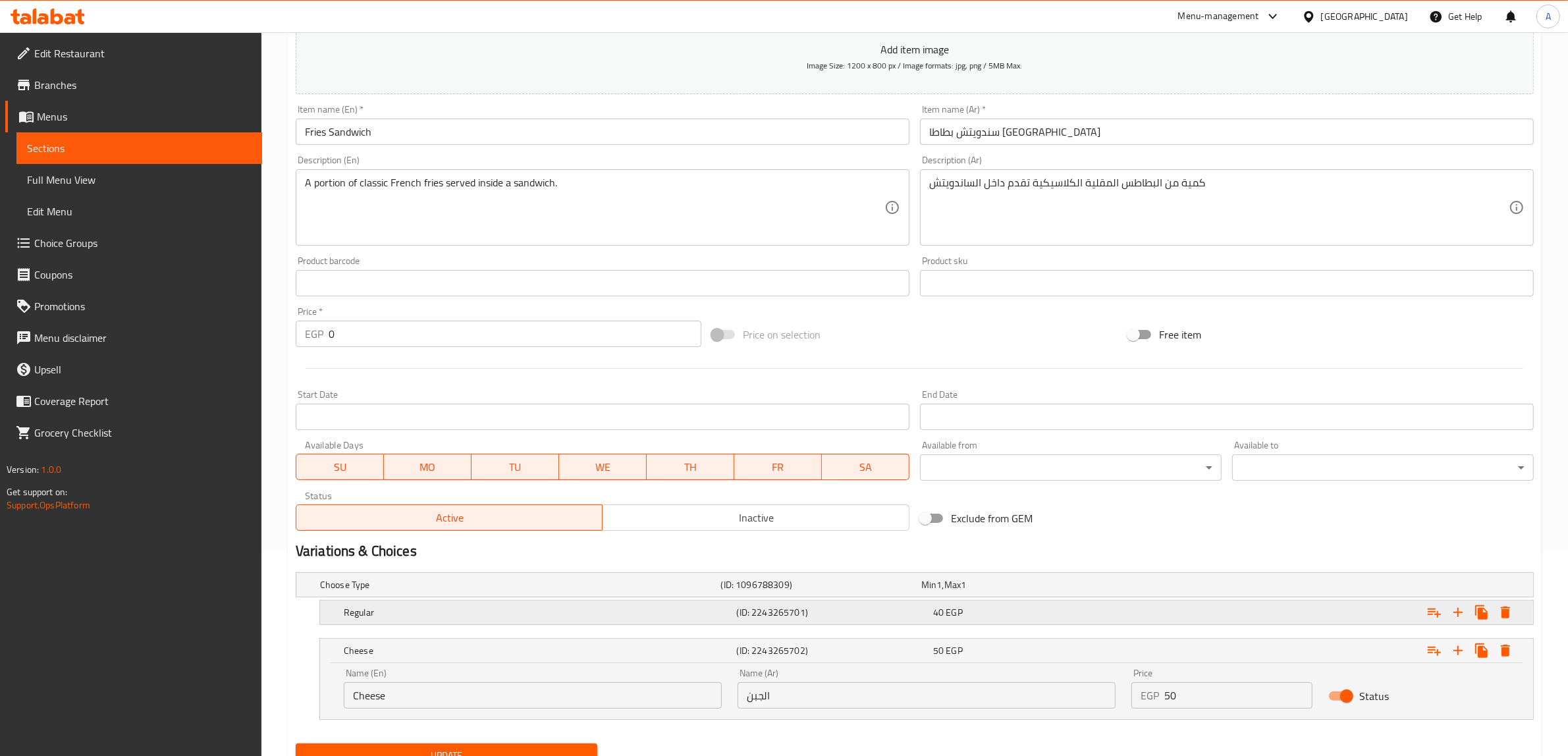
click at [675, 591] on h5 "Regular" at bounding box center [518, 584] width 395 height 13
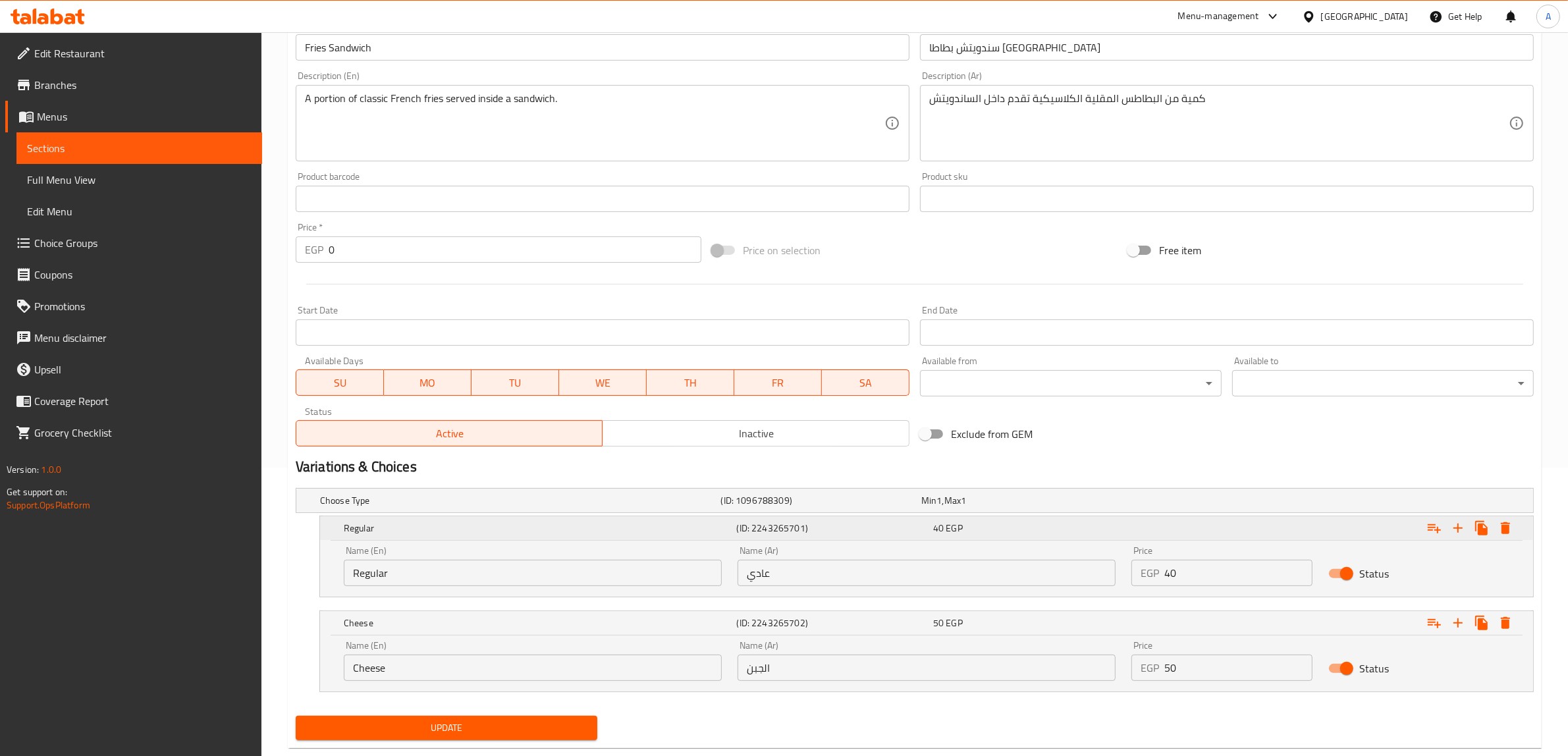
scroll to position [317, 0]
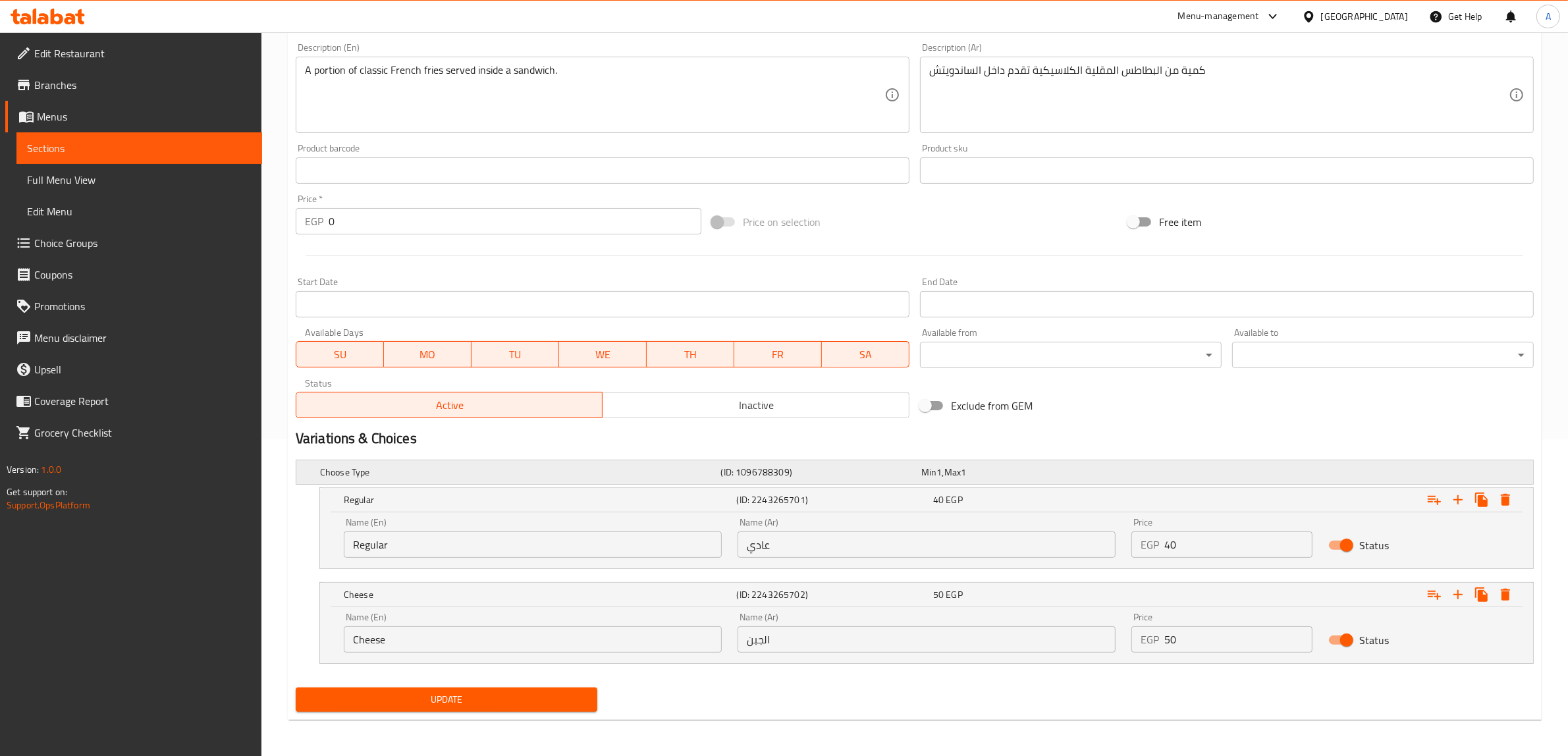
click at [731, 466] on h5 "(ID: 1096788309)" at bounding box center [818, 472] width 195 height 13
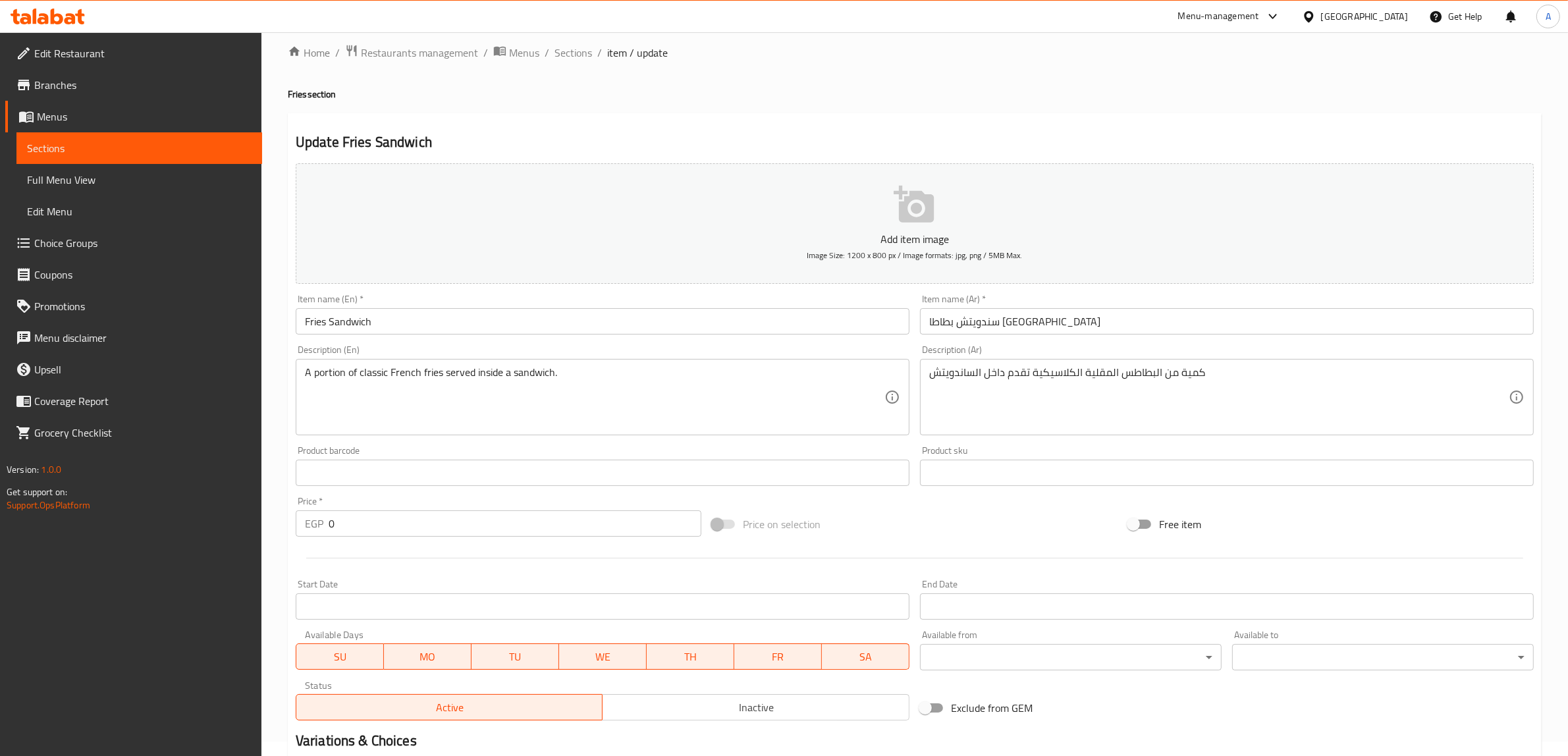
scroll to position [0, 0]
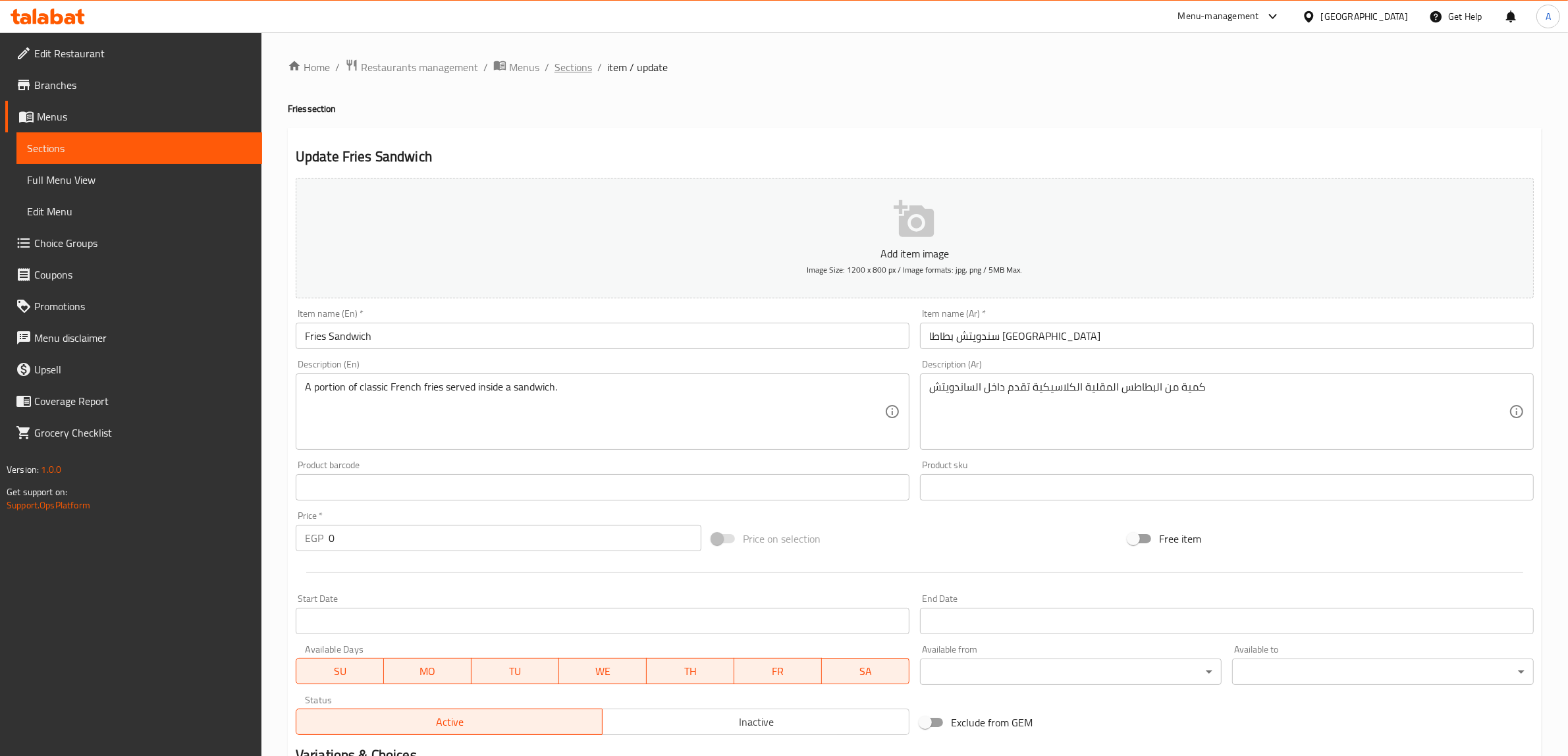
click at [577, 72] on span "Sections" at bounding box center [573, 66] width 38 height 15
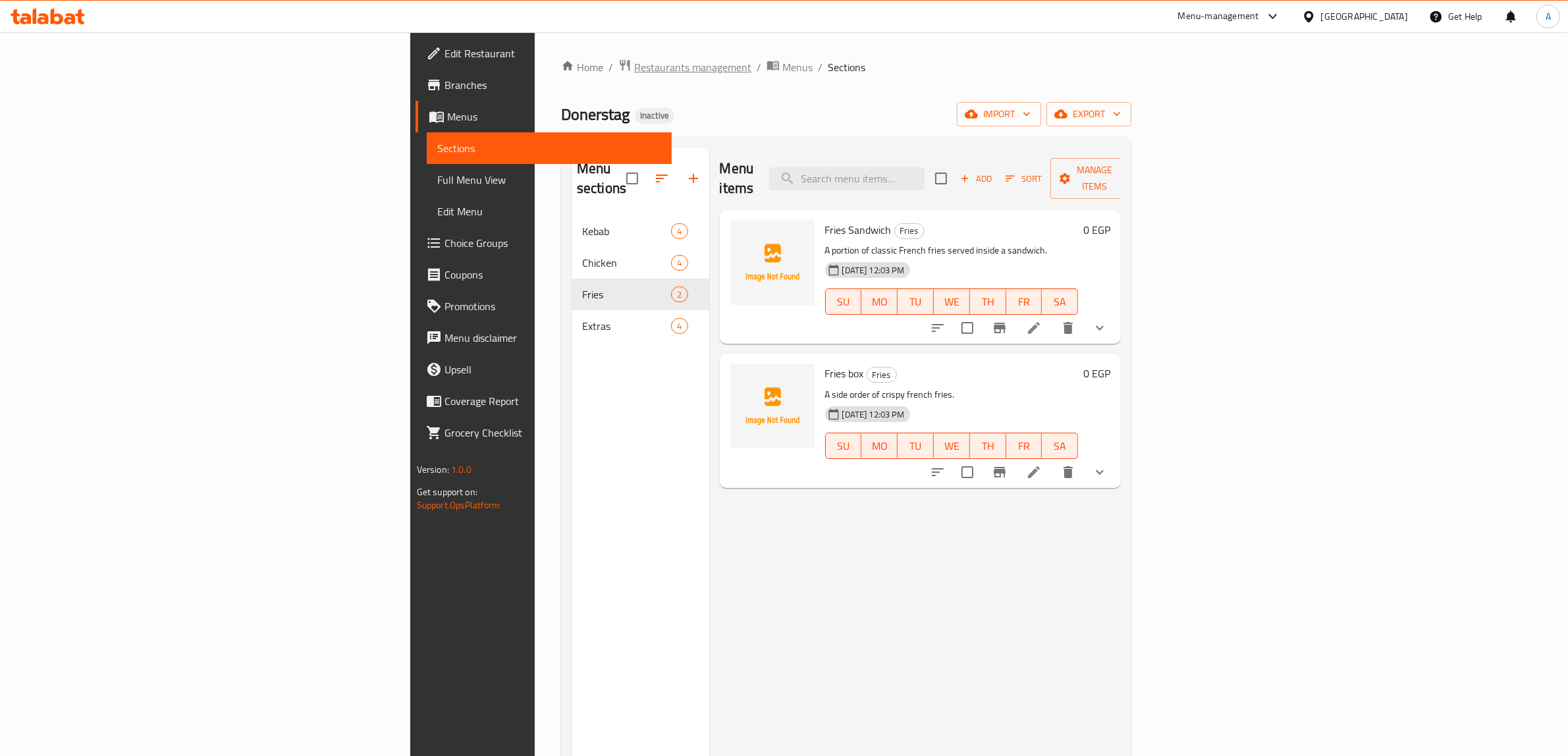
click at [634, 66] on span "Restaurants management" at bounding box center [692, 66] width 117 height 15
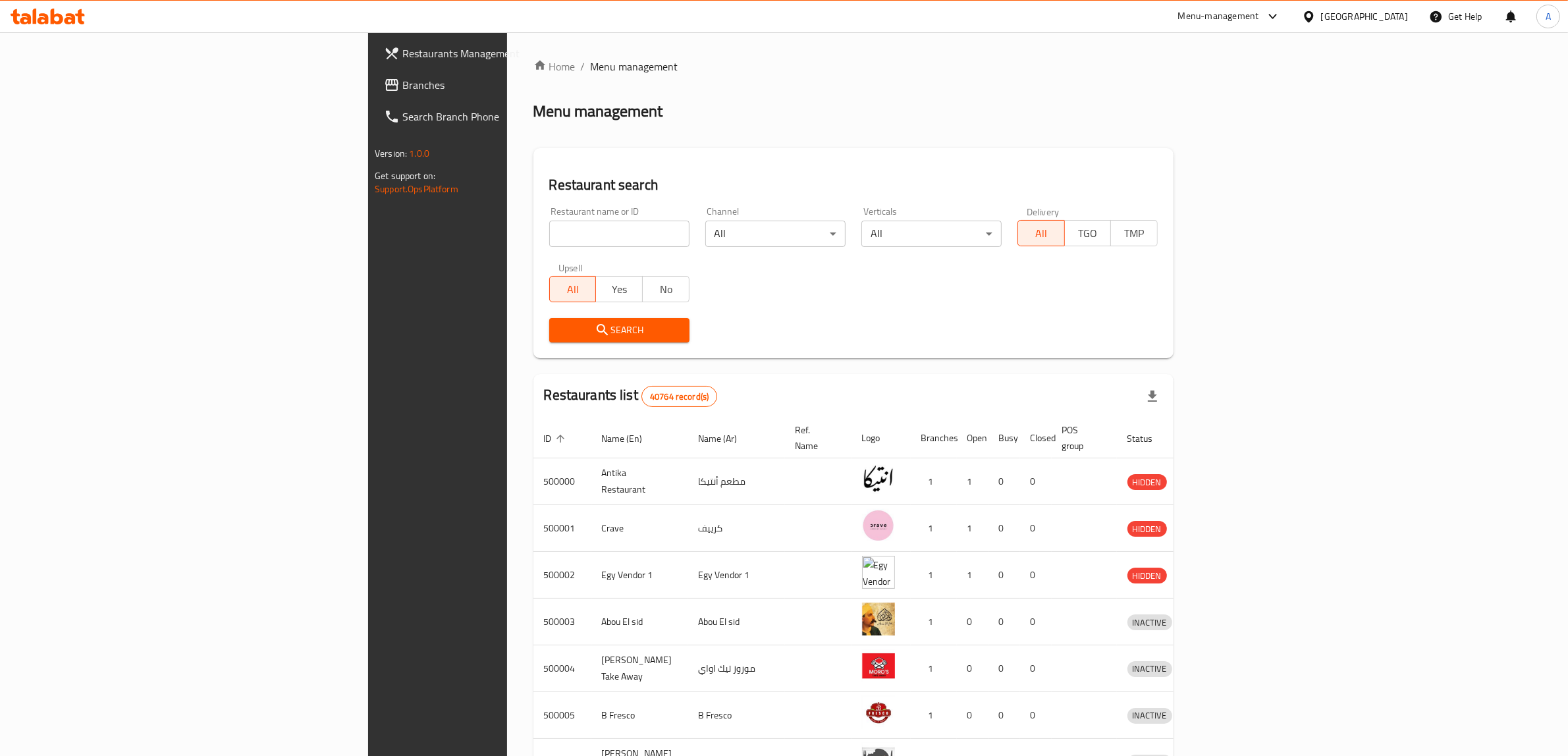
click at [1388, 13] on div "[GEOGRAPHIC_DATA]" at bounding box center [1365, 17] width 87 height 15
click at [1321, 66] on input "ض" at bounding box center [1310, 66] width 127 height 15
type input "qa"
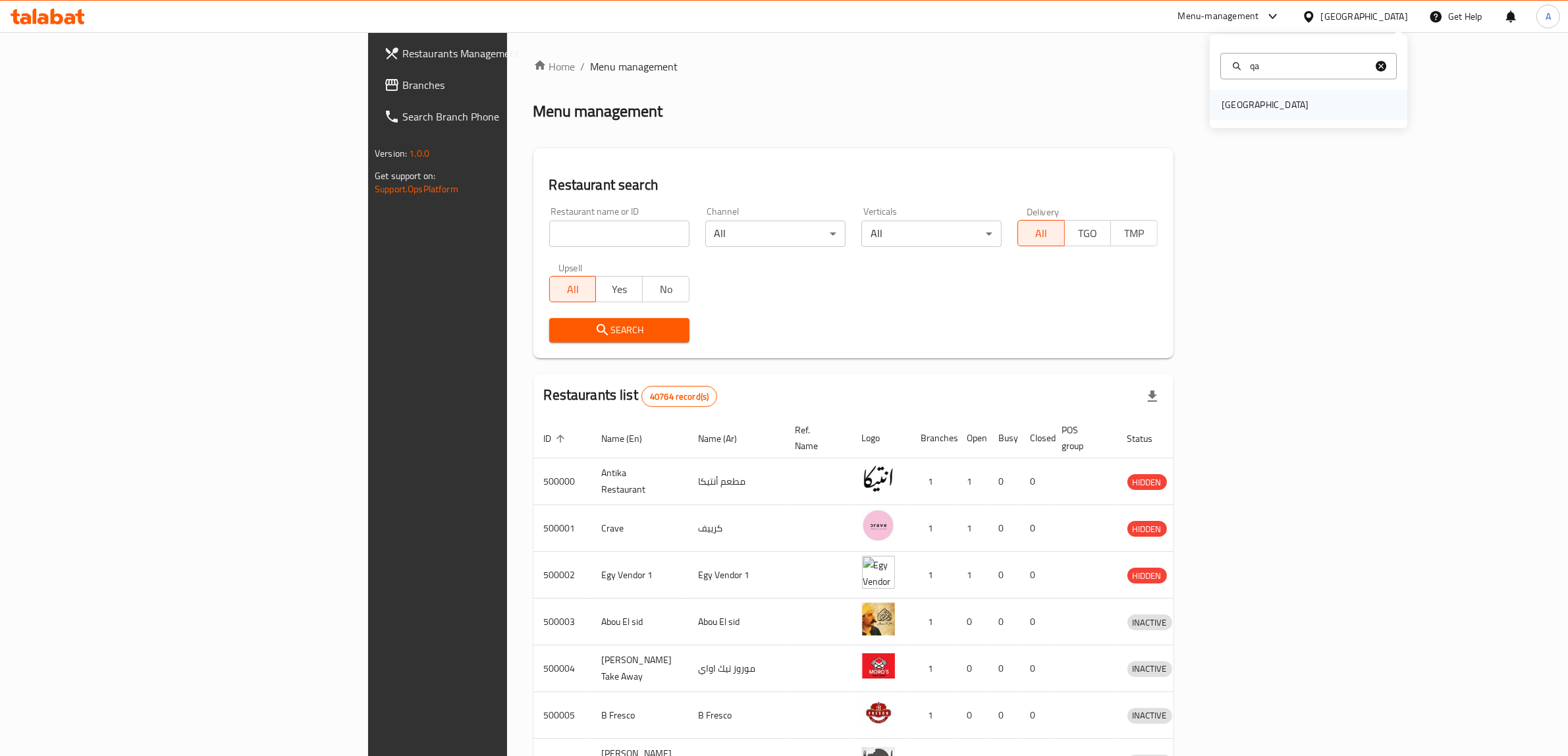
click at [1275, 99] on div "Qatar" at bounding box center [1309, 105] width 197 height 30
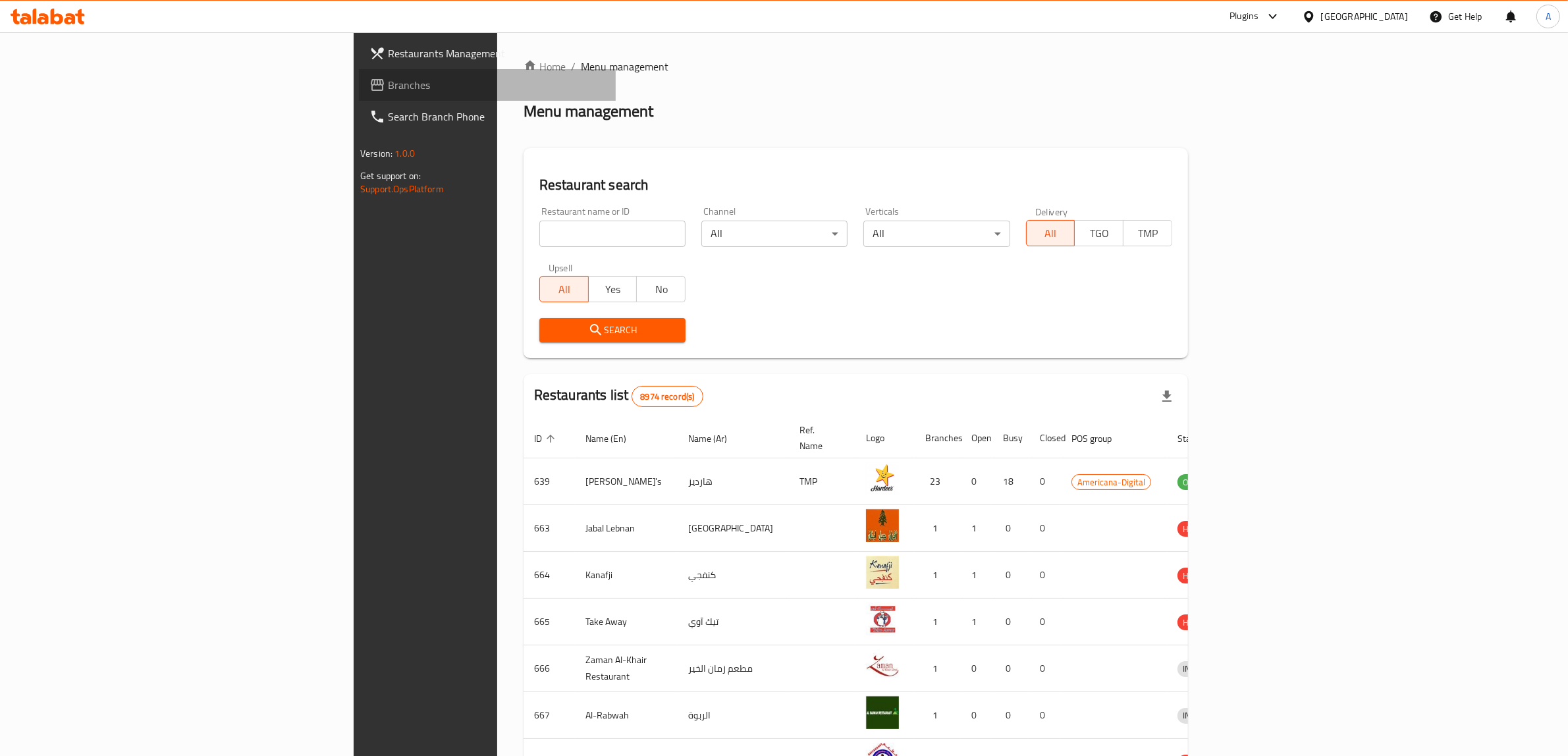
click at [388, 77] on span "Branches" at bounding box center [496, 85] width 217 height 15
